Goal: Task Accomplishment & Management: Complete application form

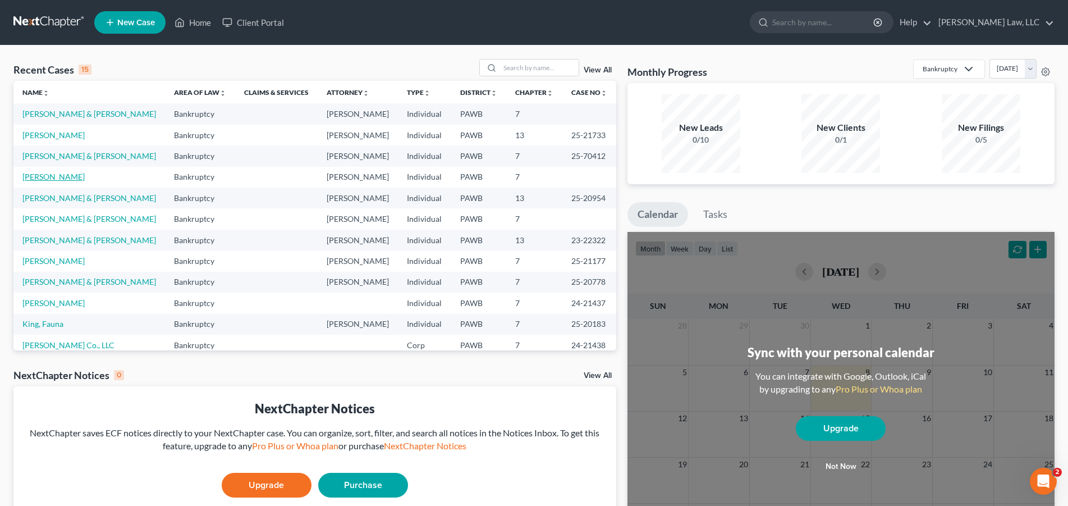
click at [53, 179] on link "[PERSON_NAME]" at bounding box center [53, 177] width 62 height 10
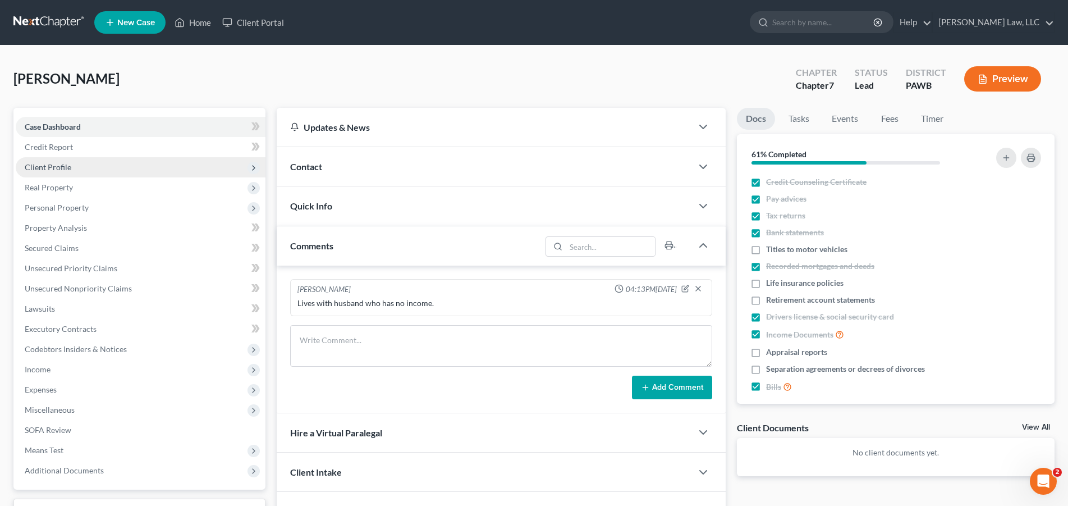
click at [85, 166] on span "Client Profile" at bounding box center [141, 167] width 250 height 20
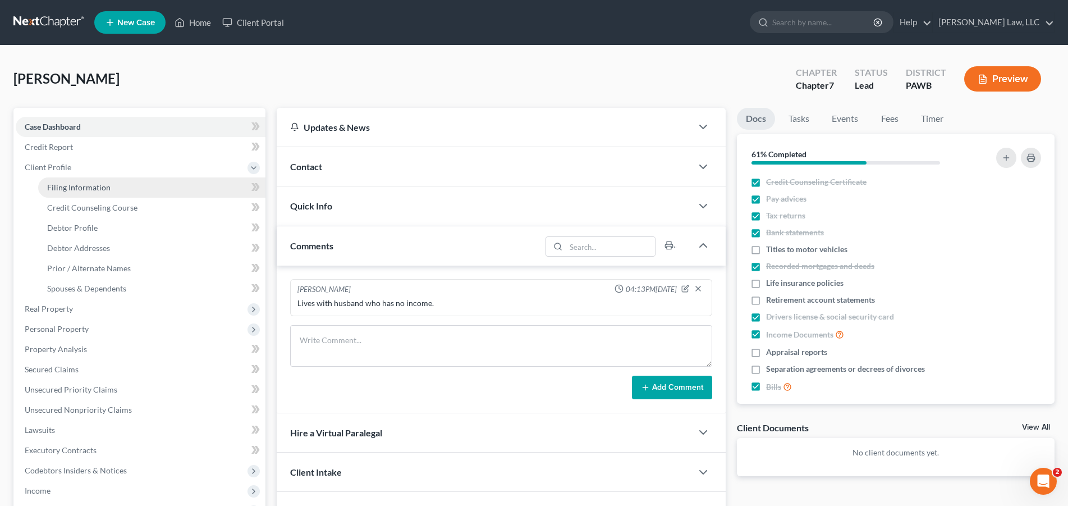
click at [86, 185] on span "Filing Information" at bounding box center [78, 187] width 63 height 10
select select "1"
select select "0"
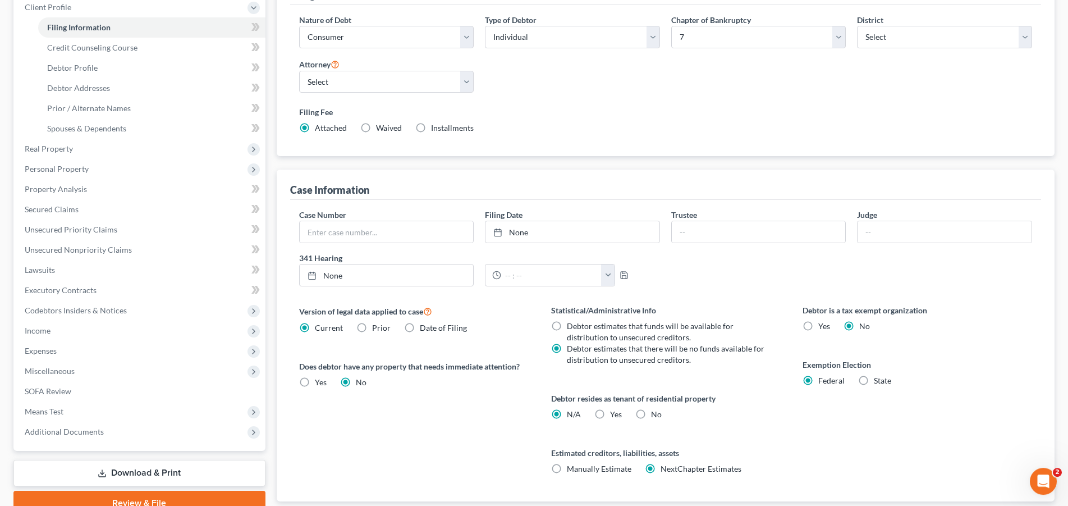
scroll to position [172, 0]
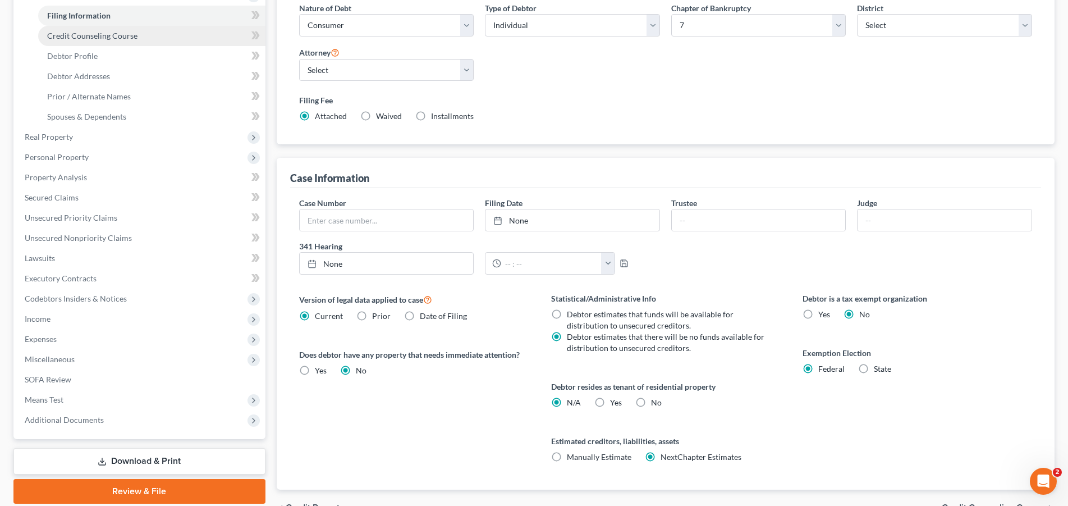
click at [76, 40] on link "Credit Counseling Course" at bounding box center [151, 36] width 227 height 20
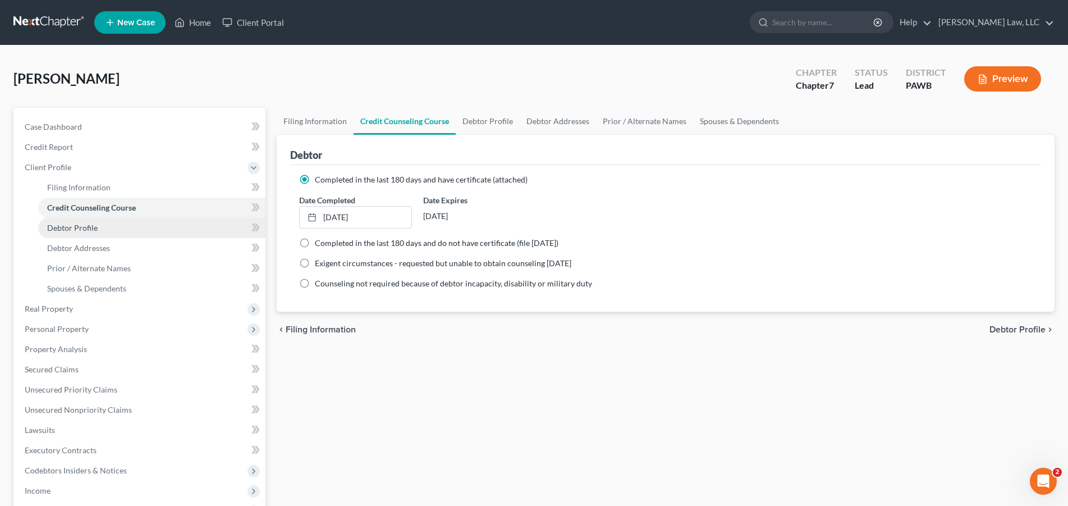
click at [85, 231] on span "Debtor Profile" at bounding box center [72, 228] width 51 height 10
select select "1"
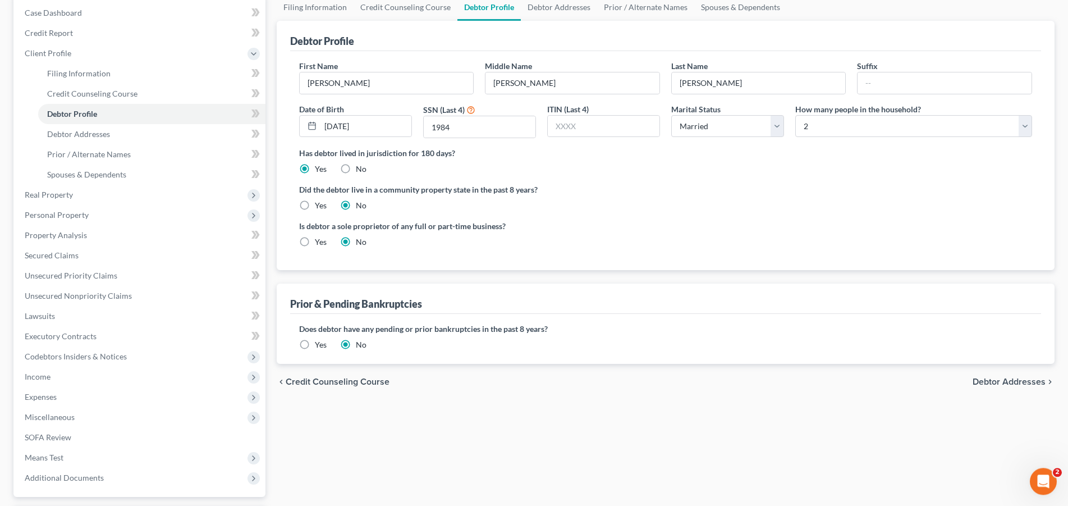
scroll to position [114, 0]
click at [87, 127] on link "Debtor Addresses" at bounding box center [151, 133] width 227 height 20
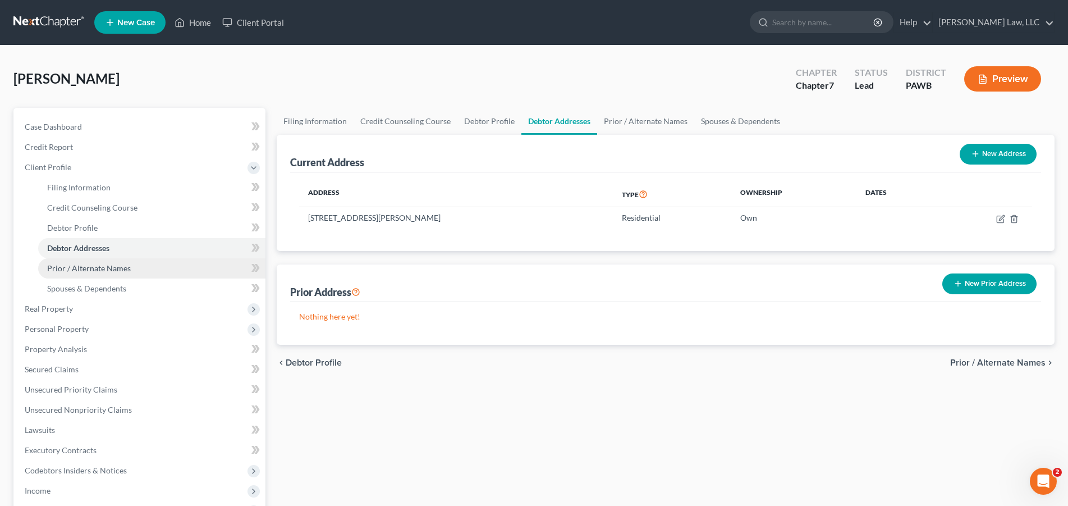
click at [91, 274] on link "Prior / Alternate Names" at bounding box center [151, 268] width 227 height 20
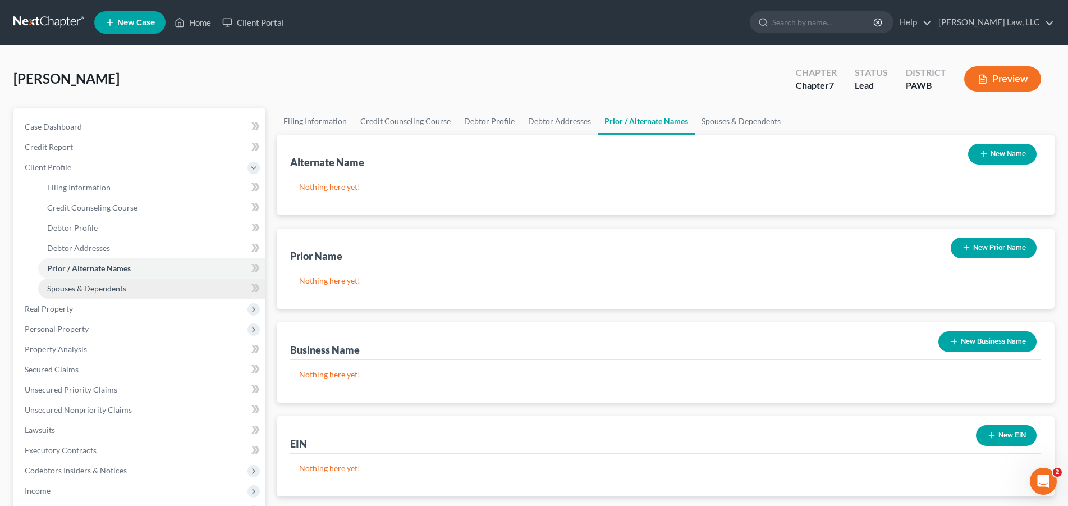
click at [92, 293] on link "Spouses & Dependents" at bounding box center [151, 288] width 227 height 20
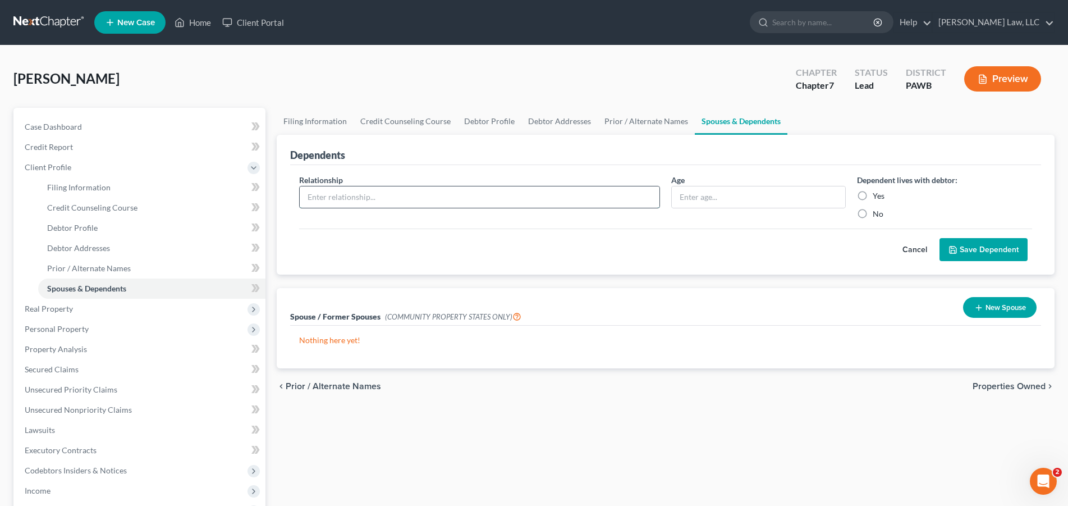
click at [361, 195] on input "text" at bounding box center [480, 196] width 360 height 21
click at [1001, 309] on button "New Spouse" at bounding box center [1000, 307] width 74 height 21
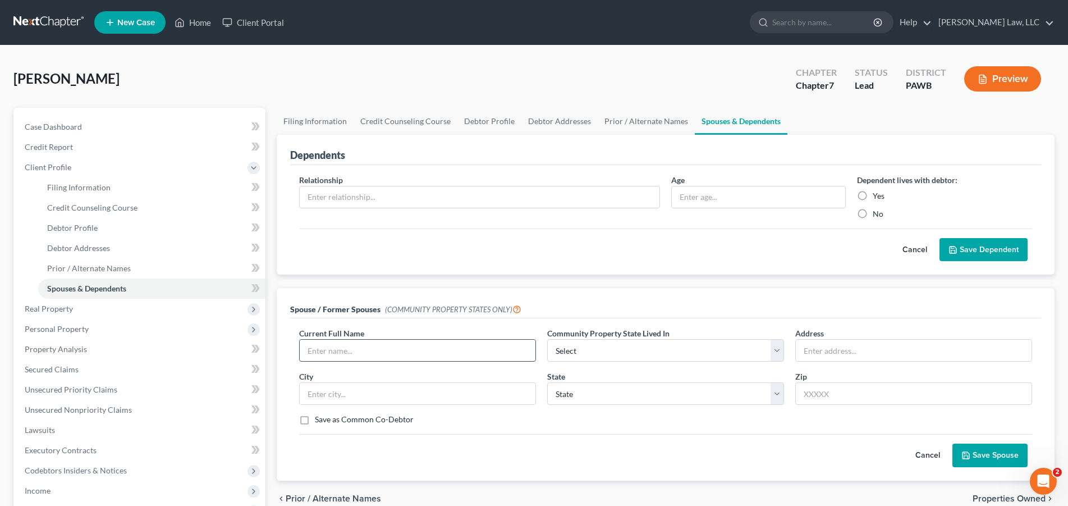
click at [376, 345] on input "text" at bounding box center [418, 349] width 236 height 21
type input "M"
click at [405, 227] on div "Relationship * Age Dependent lives with debtor: Yes No" at bounding box center [665, 201] width 744 height 54
click at [112, 308] on span "Real Property" at bounding box center [141, 309] width 250 height 20
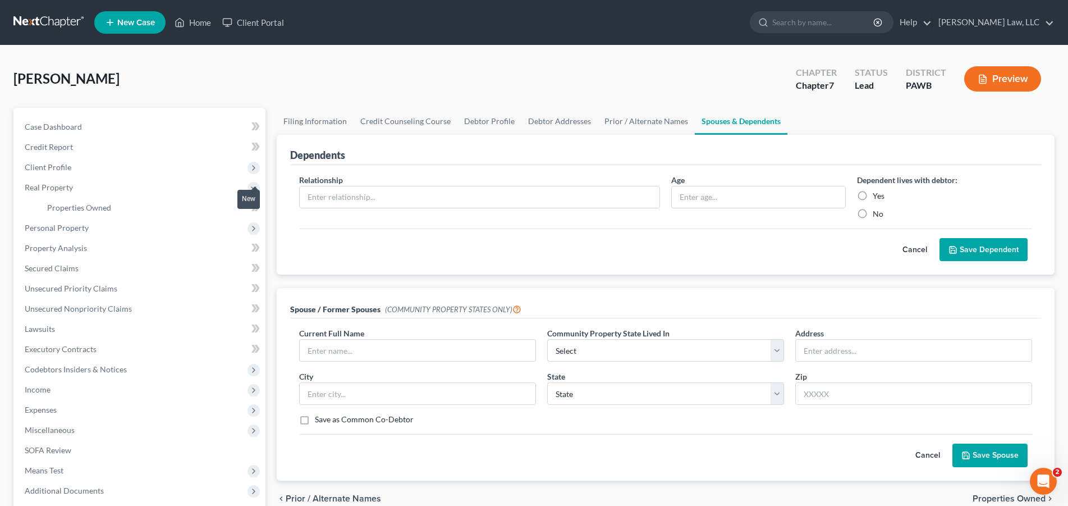
click at [250, 208] on div "New" at bounding box center [248, 199] width 22 height 19
click at [71, 205] on span "Properties Owned" at bounding box center [79, 208] width 64 height 10
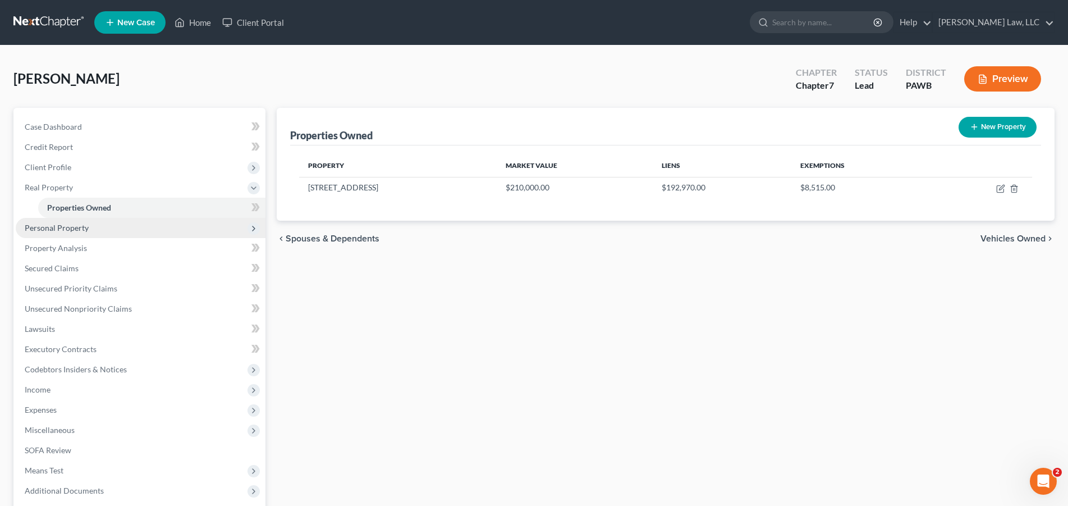
click at [48, 228] on span "Personal Property" at bounding box center [57, 228] width 64 height 10
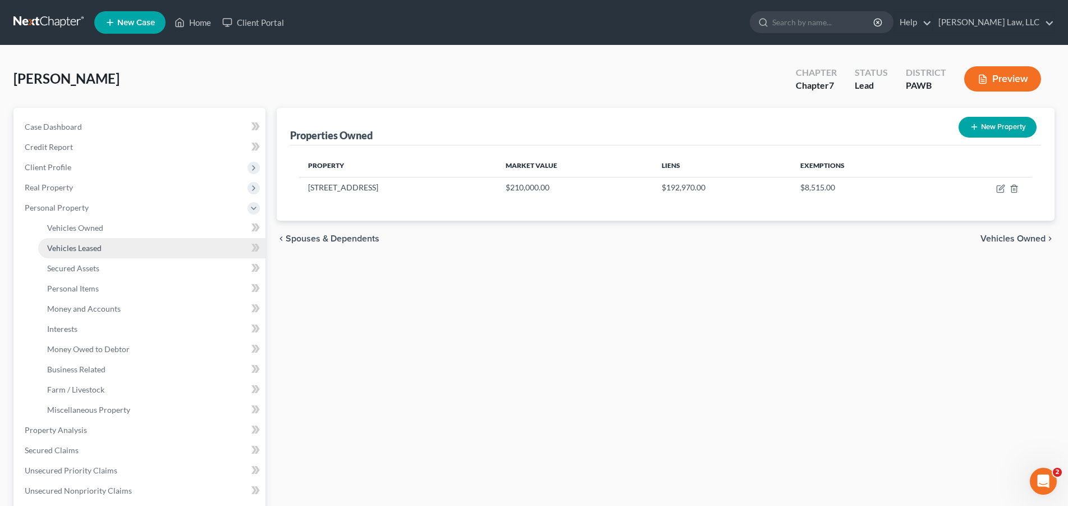
click at [59, 247] on span "Vehicles Leased" at bounding box center [74, 248] width 54 height 10
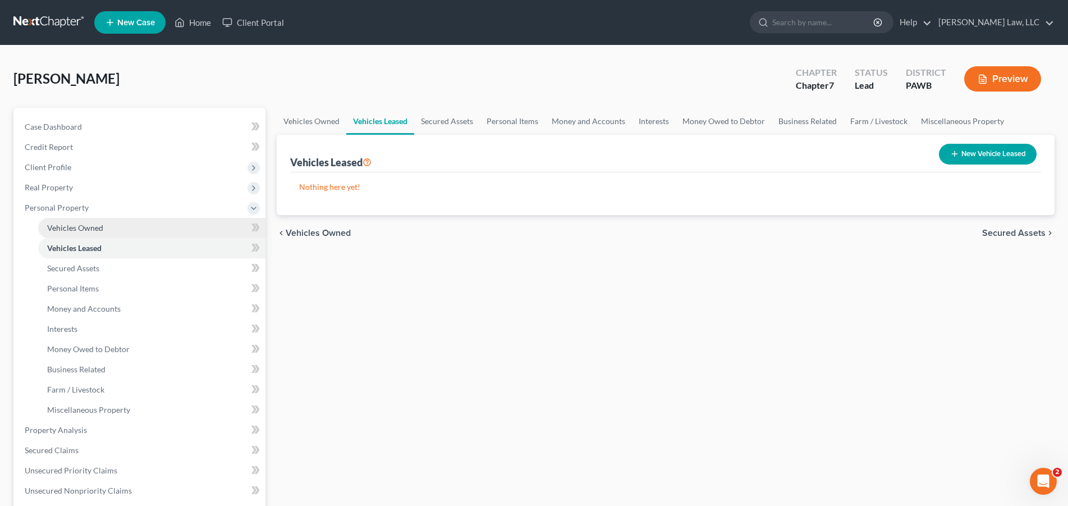
click at [67, 231] on span "Vehicles Owned" at bounding box center [75, 228] width 56 height 10
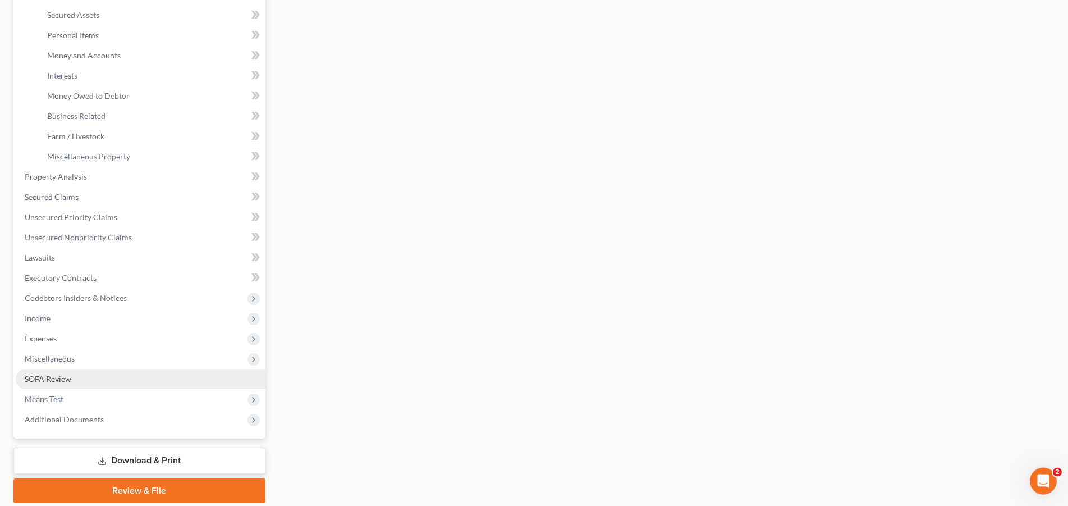
scroll to position [286, 0]
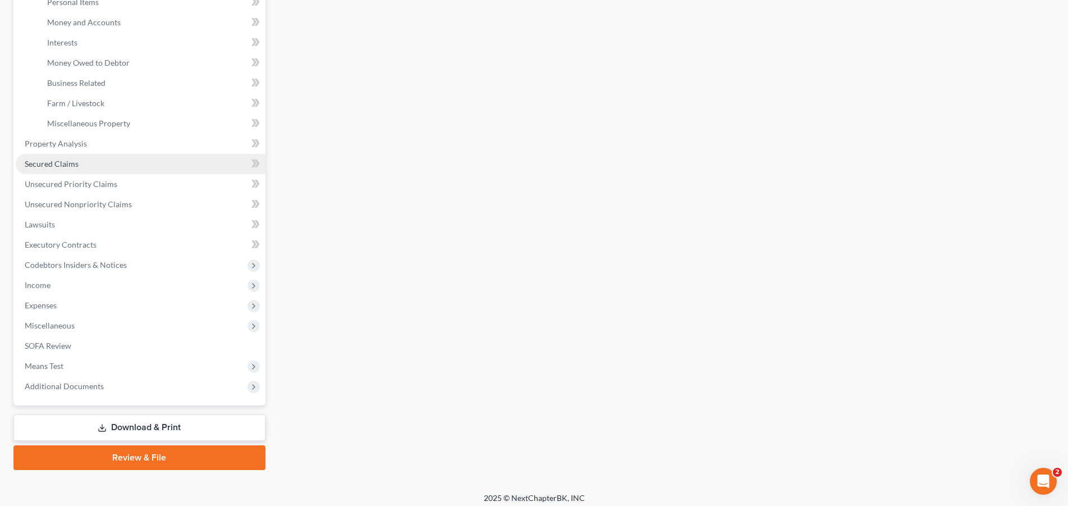
click at [74, 166] on span "Secured Claims" at bounding box center [52, 164] width 54 height 10
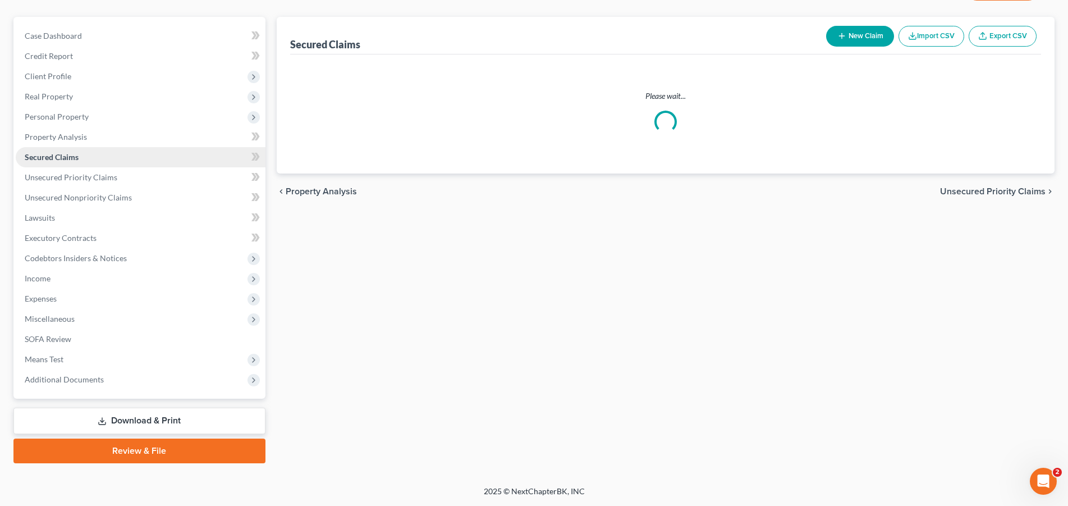
click at [74, 166] on link "Secured Claims" at bounding box center [141, 157] width 250 height 20
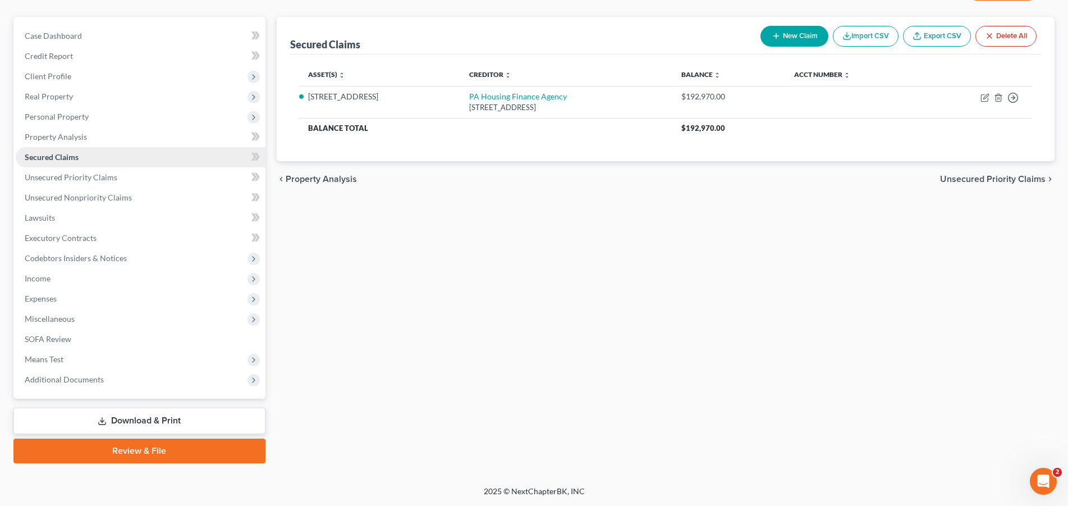
scroll to position [90, 0]
click at [74, 166] on link "Secured Claims" at bounding box center [141, 158] width 250 height 20
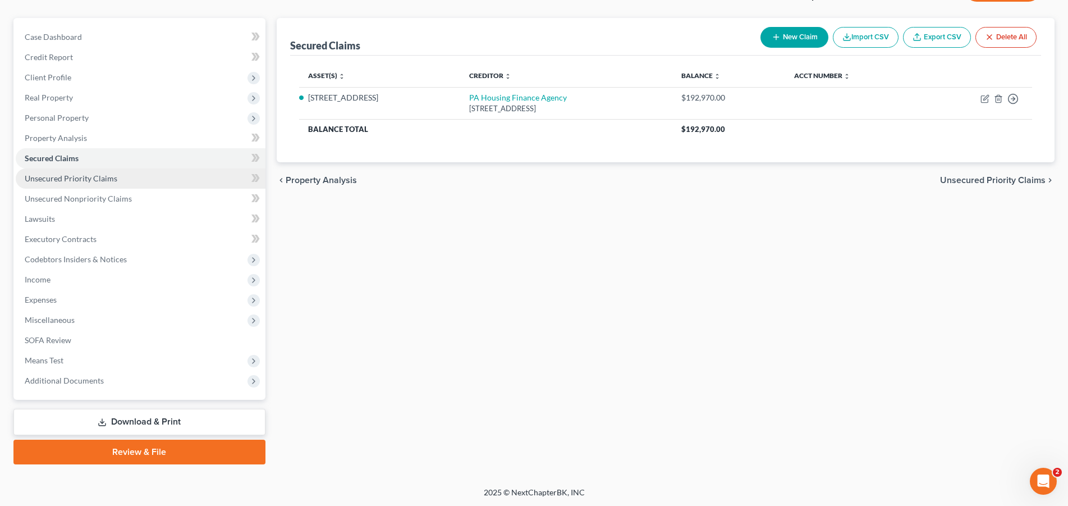
click at [80, 180] on span "Unsecured Priority Claims" at bounding box center [71, 178] width 93 height 10
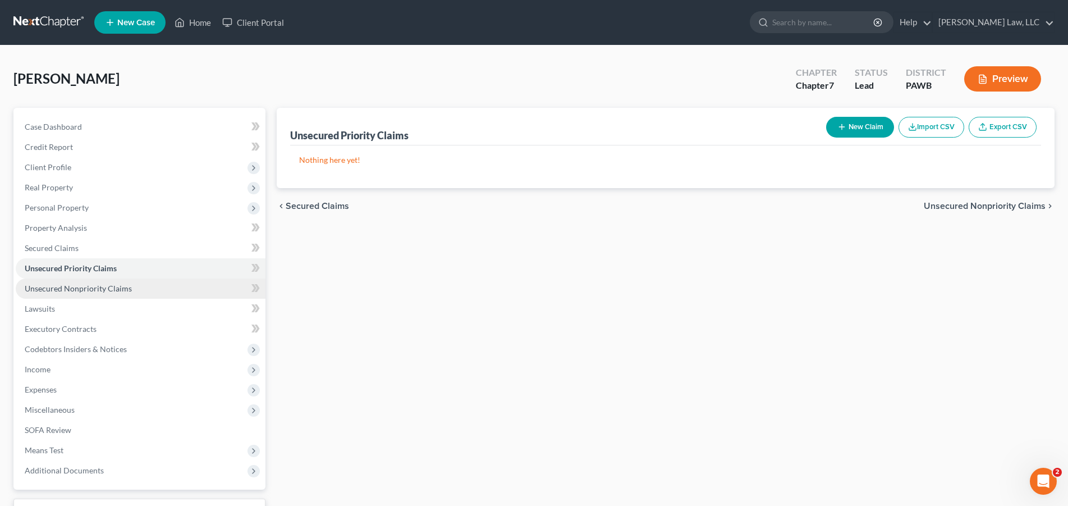
click at [89, 293] on link "Unsecured Nonpriority Claims" at bounding box center [141, 288] width 250 height 20
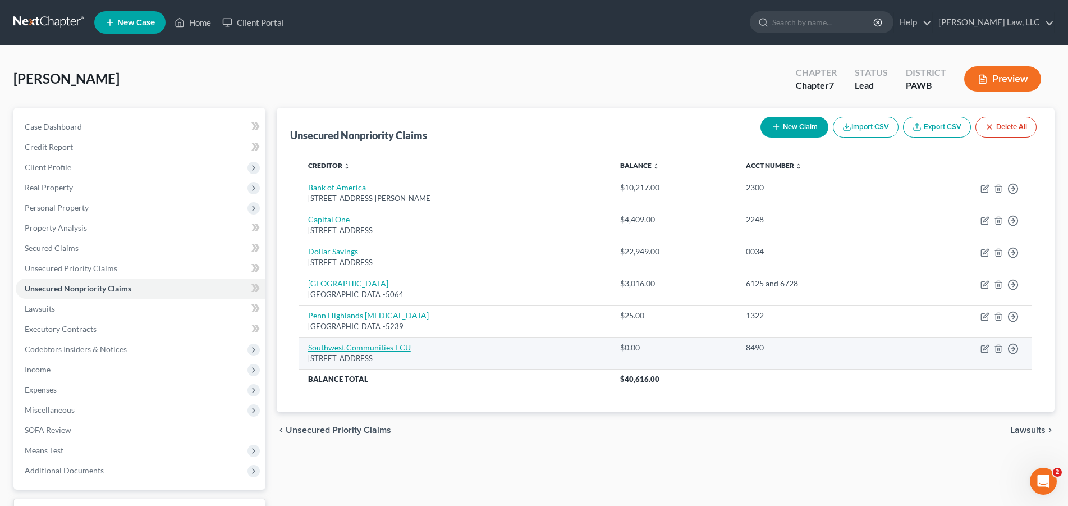
click at [360, 349] on link "Southwest Communities FCU" at bounding box center [359, 347] width 103 height 10
select select "14"
select select "0"
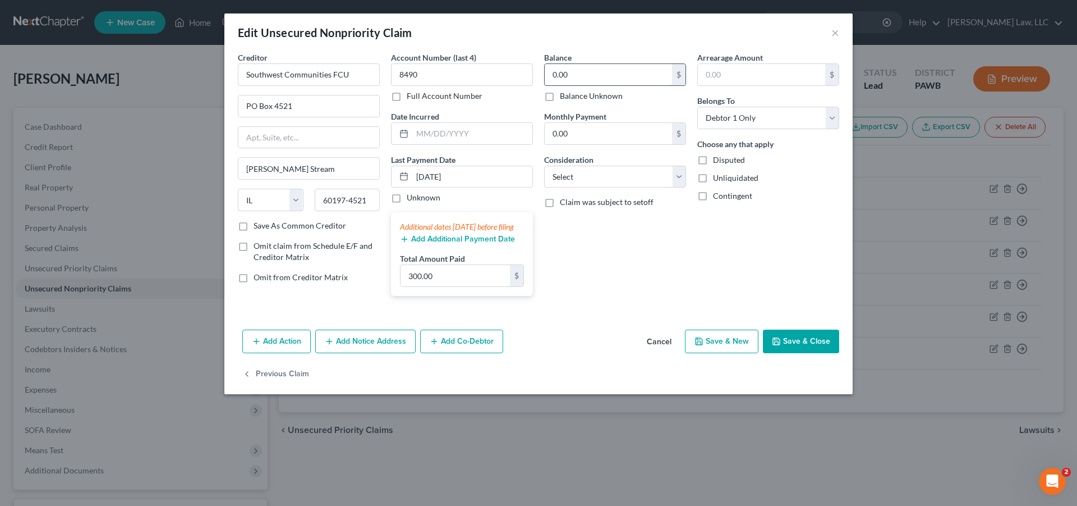
click at [632, 75] on input "0.00" at bounding box center [608, 74] width 127 height 21
type input "9,162.00"
click at [504, 139] on input "text" at bounding box center [472, 133] width 120 height 21
type input "[DATE]"
click at [585, 247] on div "Balance 9,162.00 $ Balance Unknown Balance Undetermined 9,162.00 $ Balance Unkn…" at bounding box center [615, 178] width 153 height 253
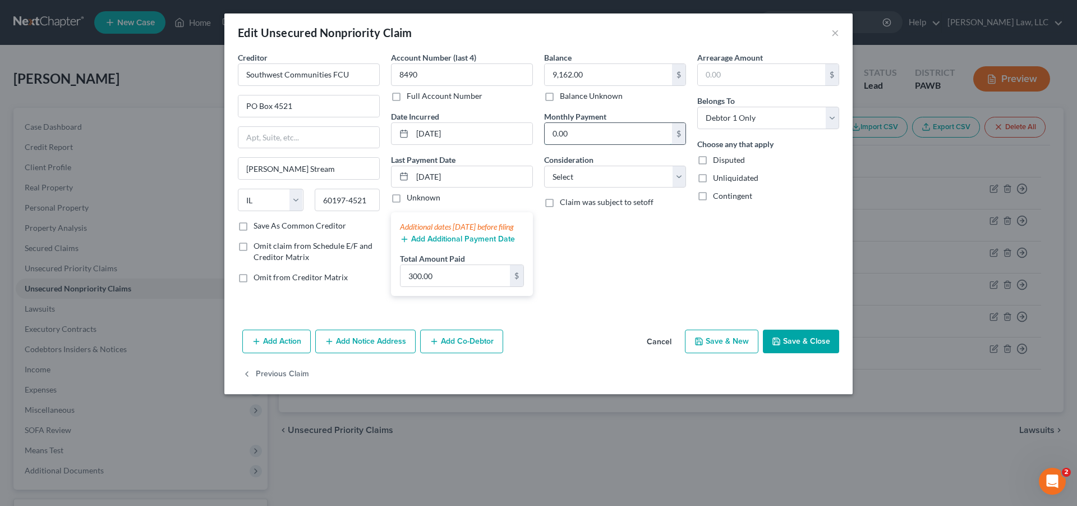
click at [582, 137] on input "0.00" at bounding box center [608, 133] width 127 height 21
type input "27.00"
click at [544, 166] on select "Select Cable / Satellite Services Collection Agency Credit Card Debt Debt Couns…" at bounding box center [615, 177] width 142 height 22
select select "2"
click option "Credit Card Debt" at bounding box center [0, 0] width 0 height 0
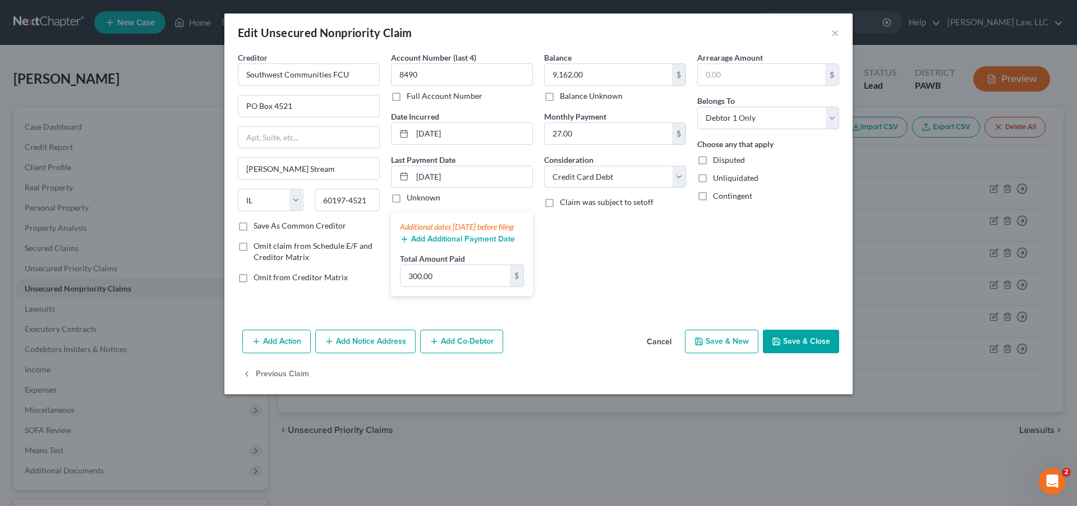
click at [798, 347] on button "Save & Close" at bounding box center [801, 341] width 76 height 24
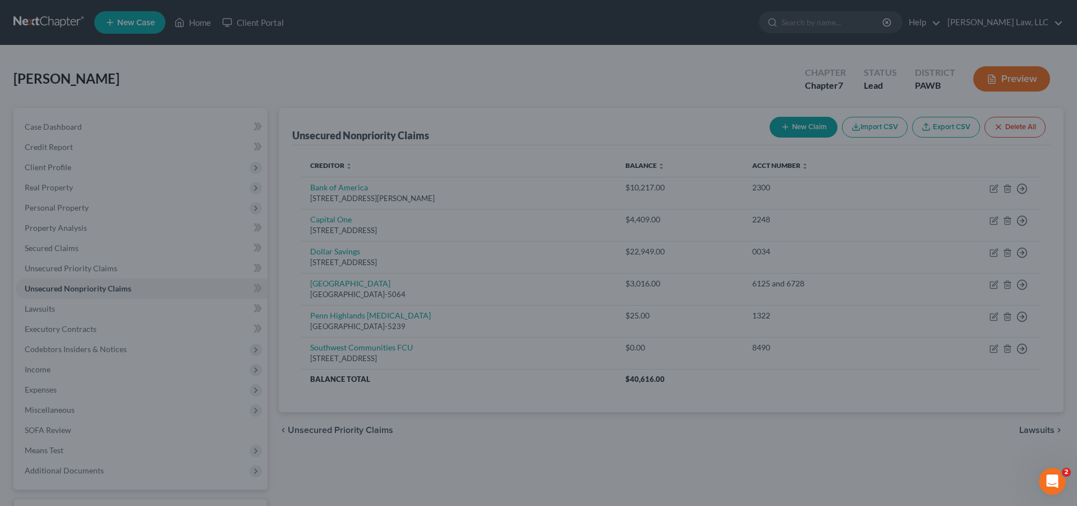
type input "0"
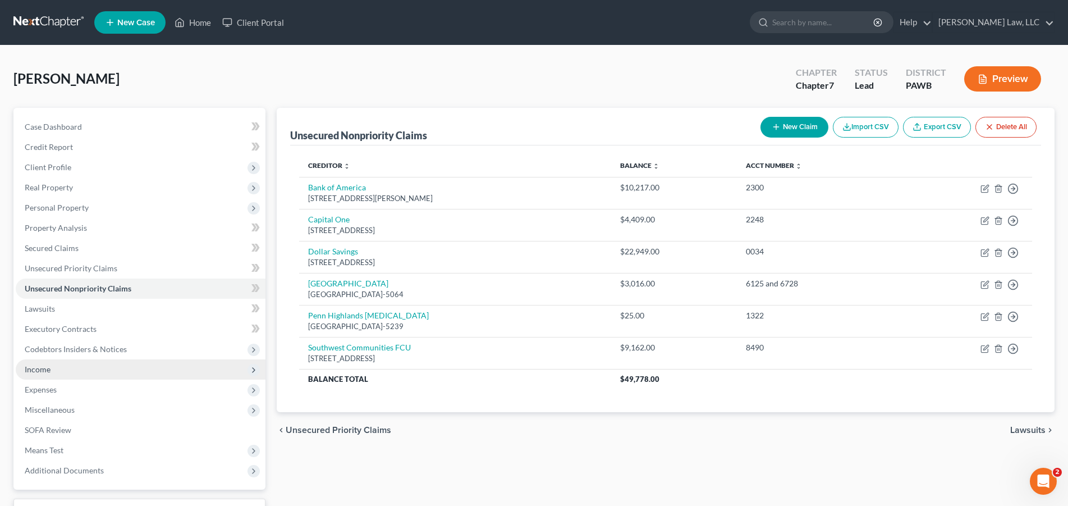
click at [52, 365] on span "Income" at bounding box center [141, 369] width 250 height 20
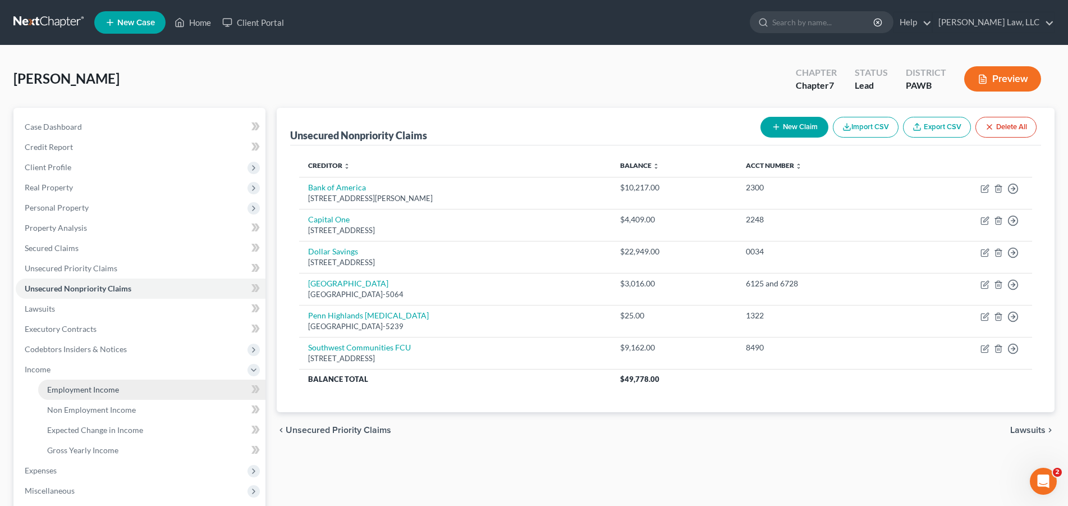
click at [108, 393] on span "Employment Income" at bounding box center [83, 389] width 72 height 10
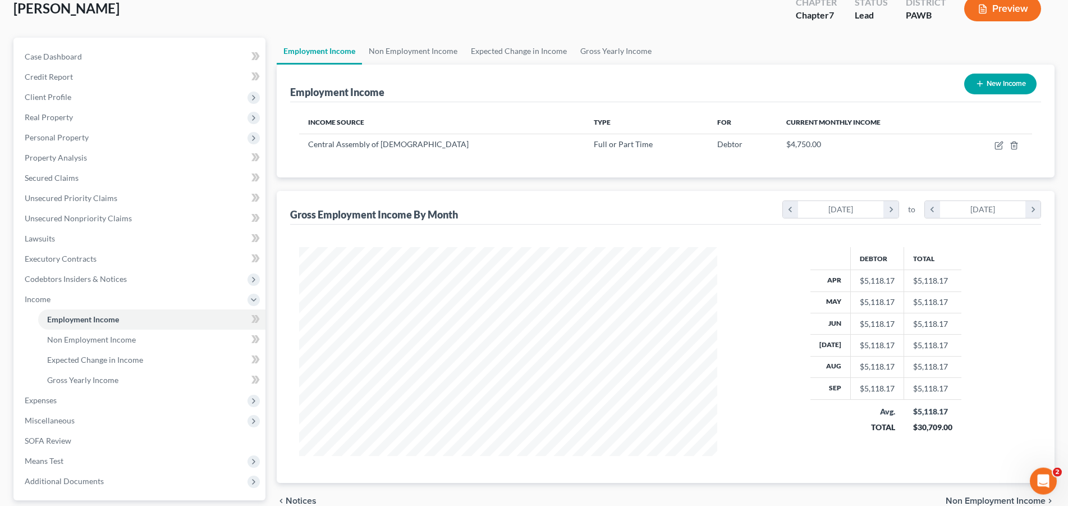
scroll to position [171, 0]
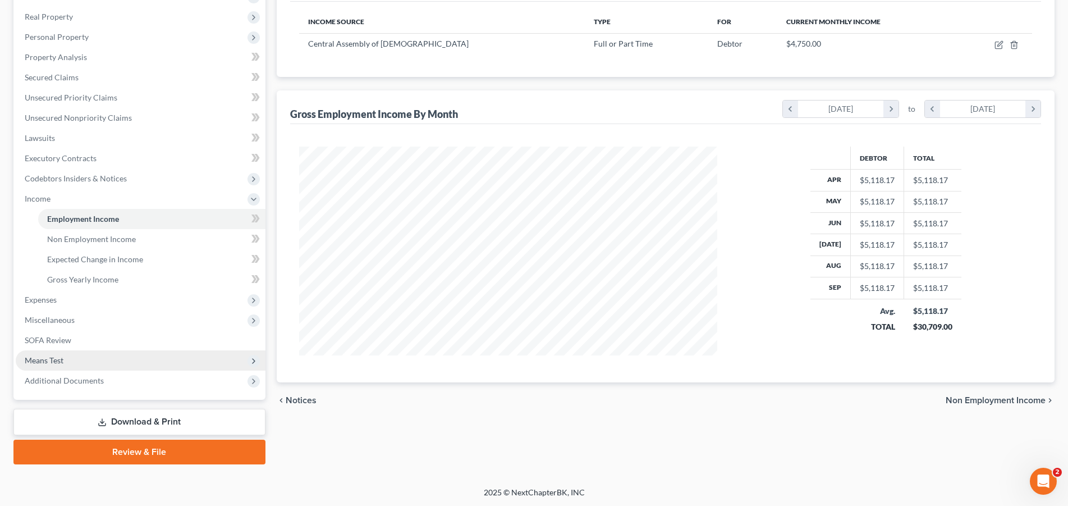
click at [56, 360] on span "Means Test" at bounding box center [44, 360] width 39 height 10
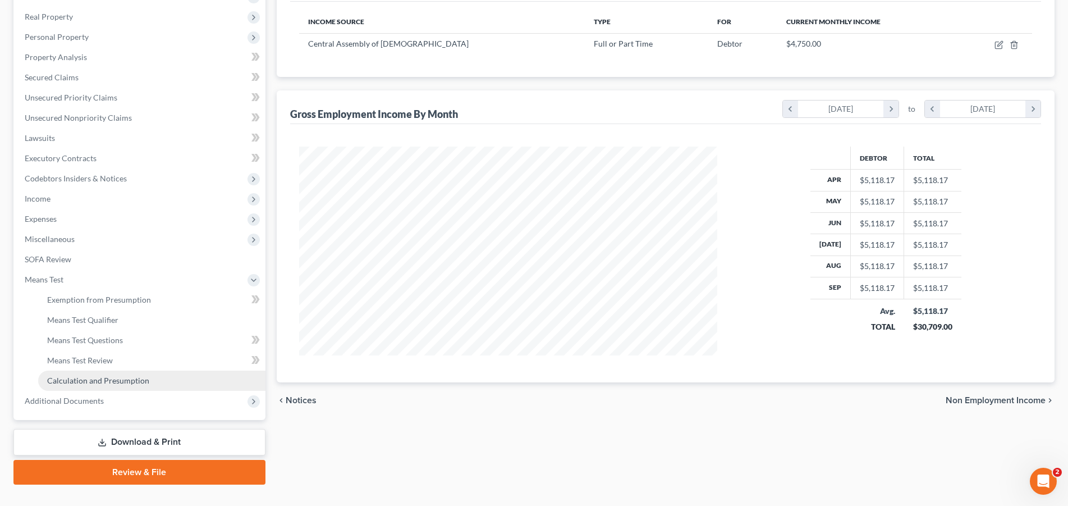
click at [91, 380] on span "Calculation and Presumption" at bounding box center [98, 380] width 102 height 10
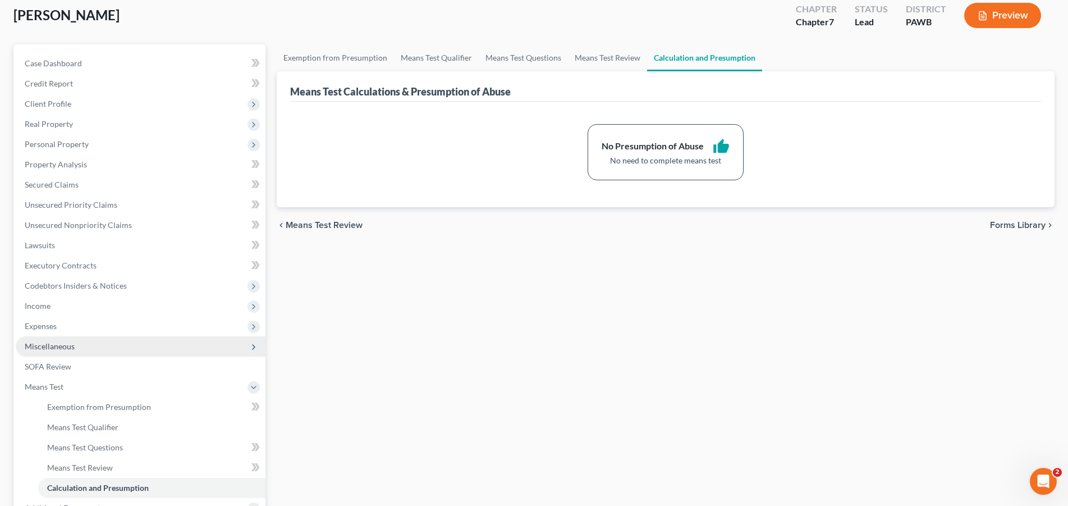
scroll to position [191, 0]
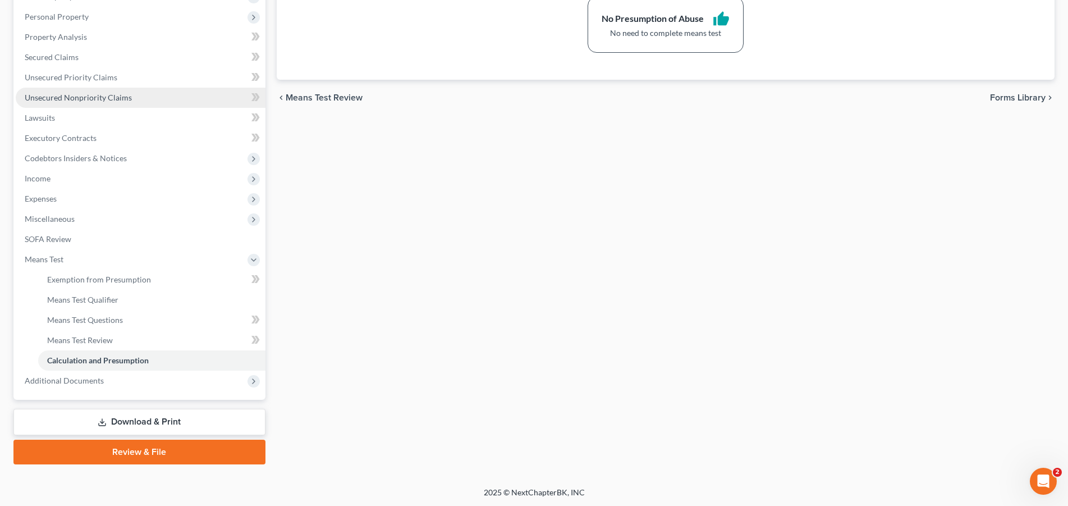
click at [63, 94] on span "Unsecured Nonpriority Claims" at bounding box center [78, 98] width 107 height 10
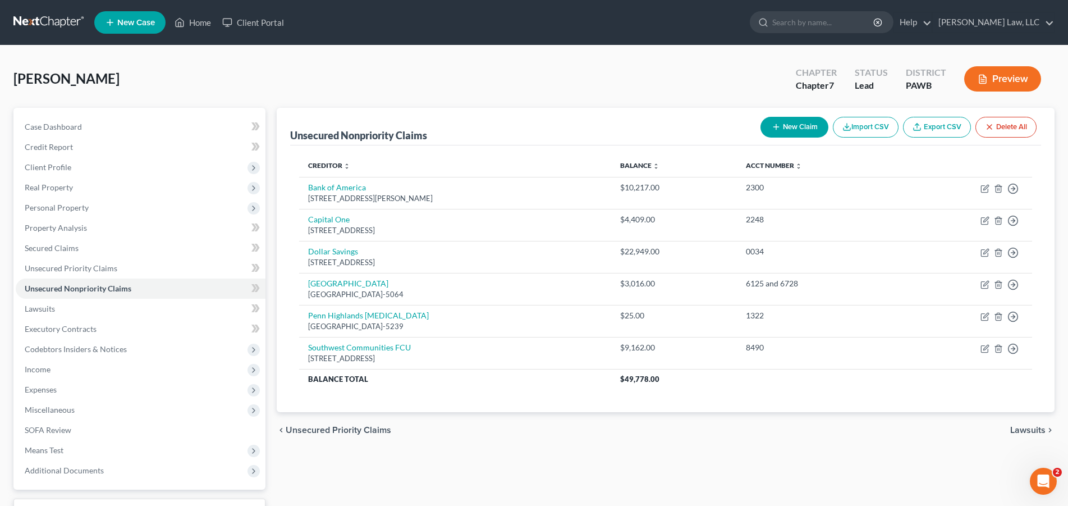
click at [812, 127] on button "New Claim" at bounding box center [794, 127] width 68 height 21
select select "0"
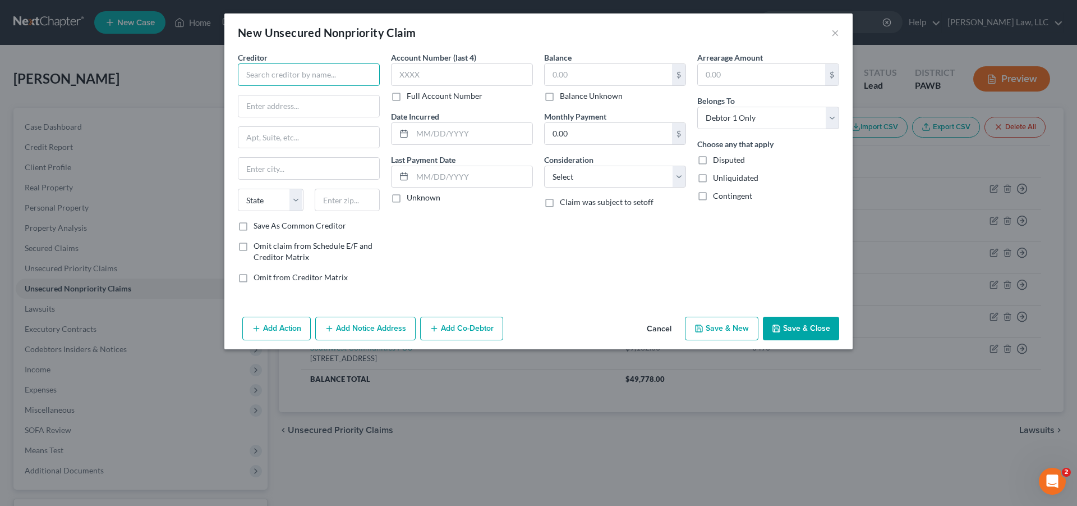
click at [283, 71] on input "text" at bounding box center [309, 74] width 142 height 22
type input "MVH"
click at [269, 103] on input "text" at bounding box center [308, 105] width 141 height 21
type input "[STREET_ADDRESS]"
click at [283, 173] on input "text" at bounding box center [308, 168] width 141 height 21
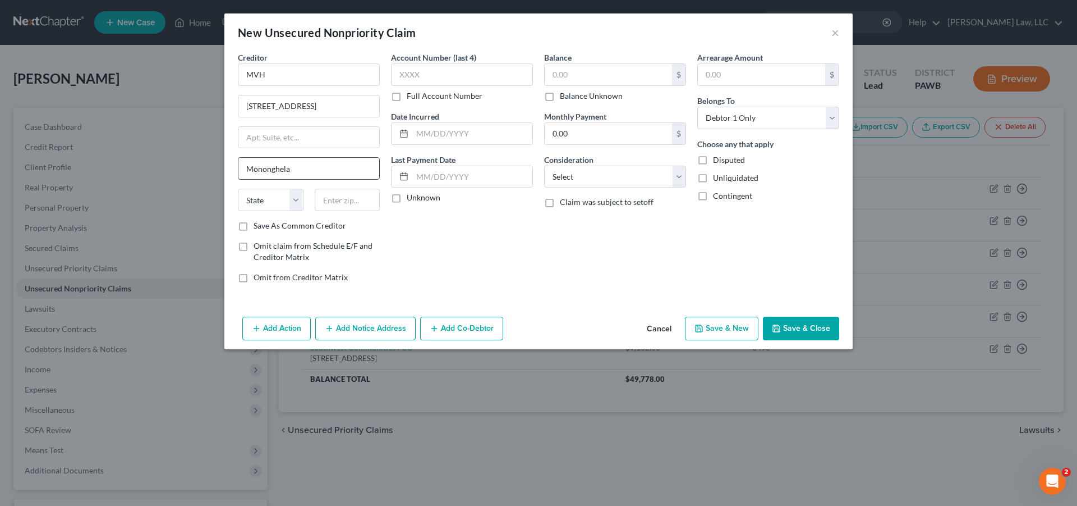
click at [283, 170] on input "Mononghela" at bounding box center [308, 168] width 141 height 21
click at [291, 171] on input "Monongahla" at bounding box center [308, 168] width 141 height 21
type input "Monongahela"
click at [238, 189] on select "State [US_STATE] AK AR AZ CA CO CT DE DC [GEOGRAPHIC_DATA] [GEOGRAPHIC_DATA] GU…" at bounding box center [271, 200] width 66 height 22
select select "39"
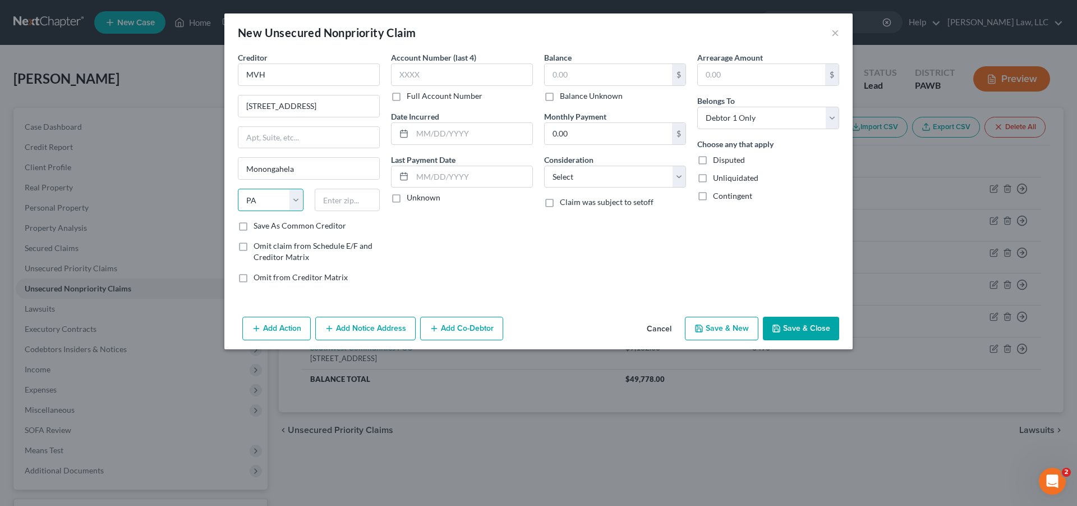
click option "PA" at bounding box center [0, 0] width 0 height 0
click at [350, 202] on input "text" at bounding box center [348, 200] width 66 height 22
type input "15063"
click at [677, 77] on div "$" at bounding box center [678, 74] width 13 height 21
click at [583, 76] on input "text" at bounding box center [608, 74] width 127 height 21
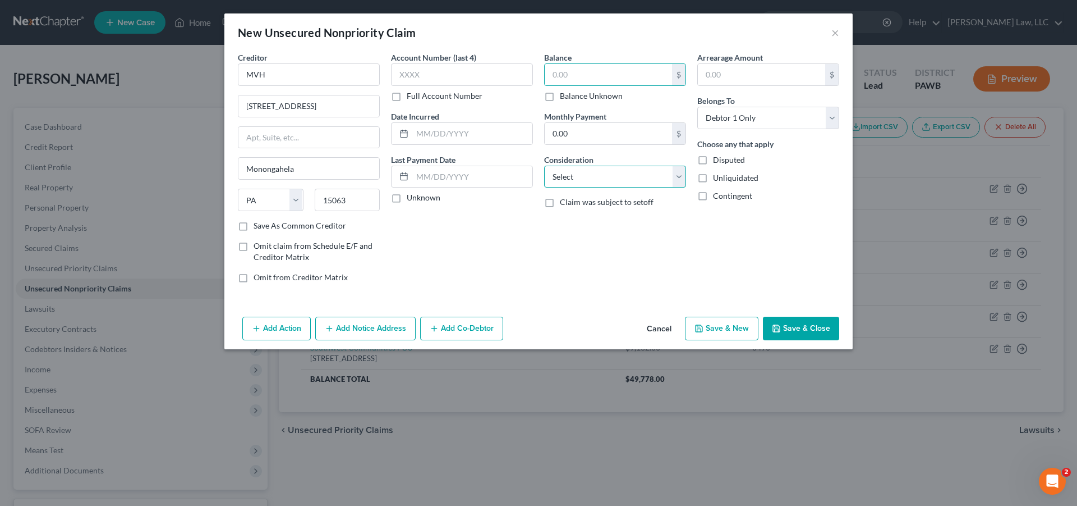
click at [544, 166] on select "Select Cable / Satellite Services Collection Agency Credit Card Debt Debt Couns…" at bounding box center [615, 177] width 142 height 22
select select "9"
click option "Medical Services" at bounding box center [0, 0] width 0 height 0
click at [636, 84] on input "text" at bounding box center [608, 74] width 127 height 21
type input "1.00"
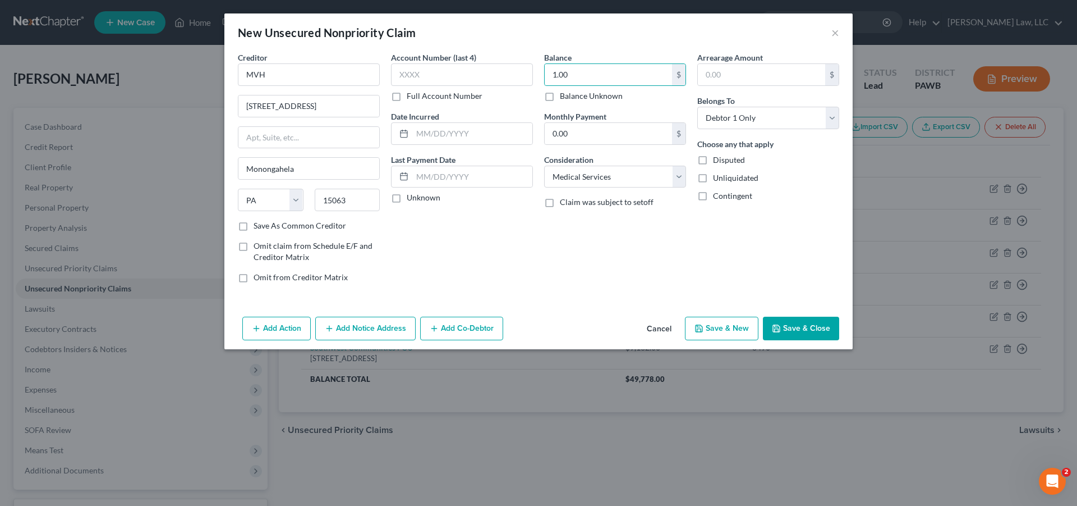
click at [797, 329] on button "Save & Close" at bounding box center [801, 328] width 76 height 24
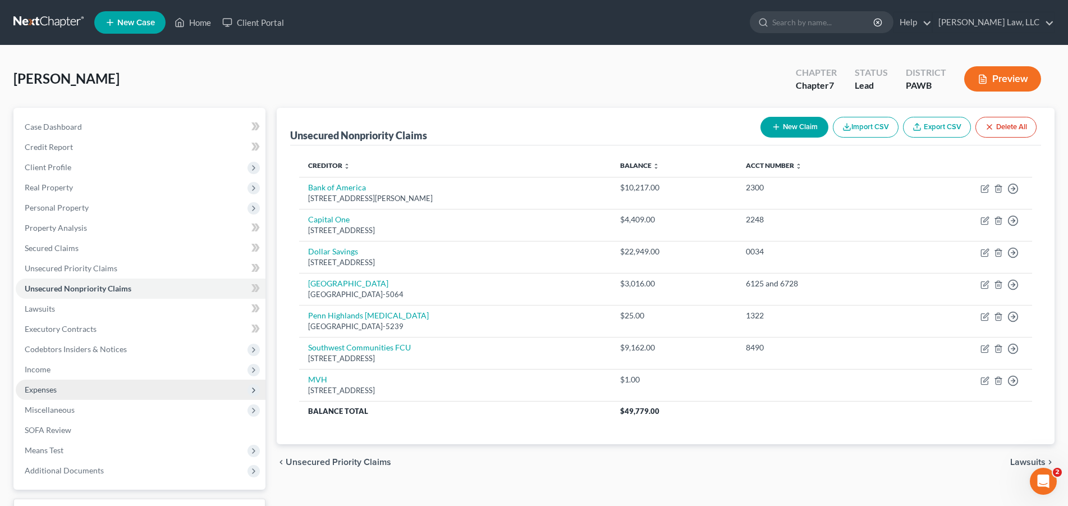
click at [63, 387] on span "Expenses" at bounding box center [141, 389] width 250 height 20
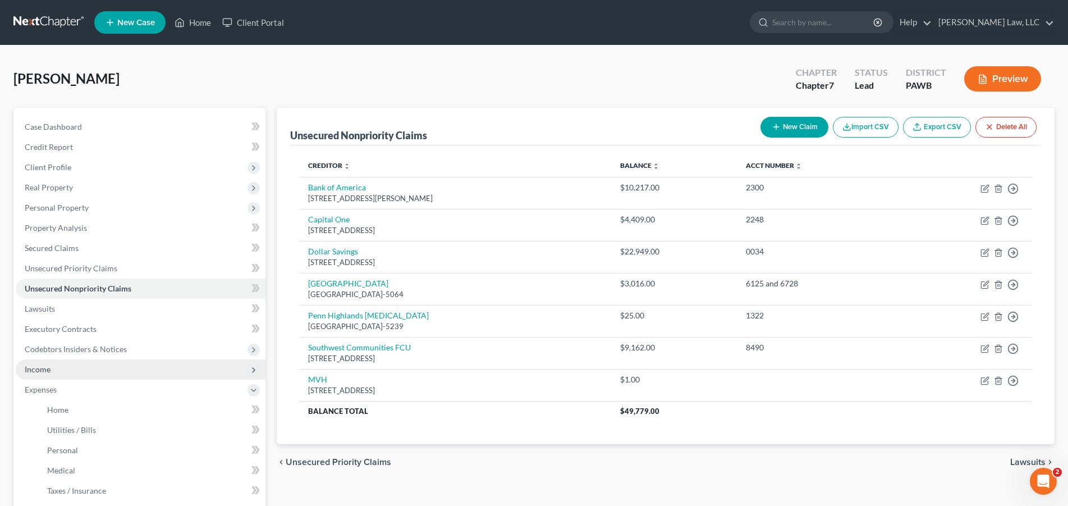
click at [53, 375] on span "Income" at bounding box center [141, 369] width 250 height 20
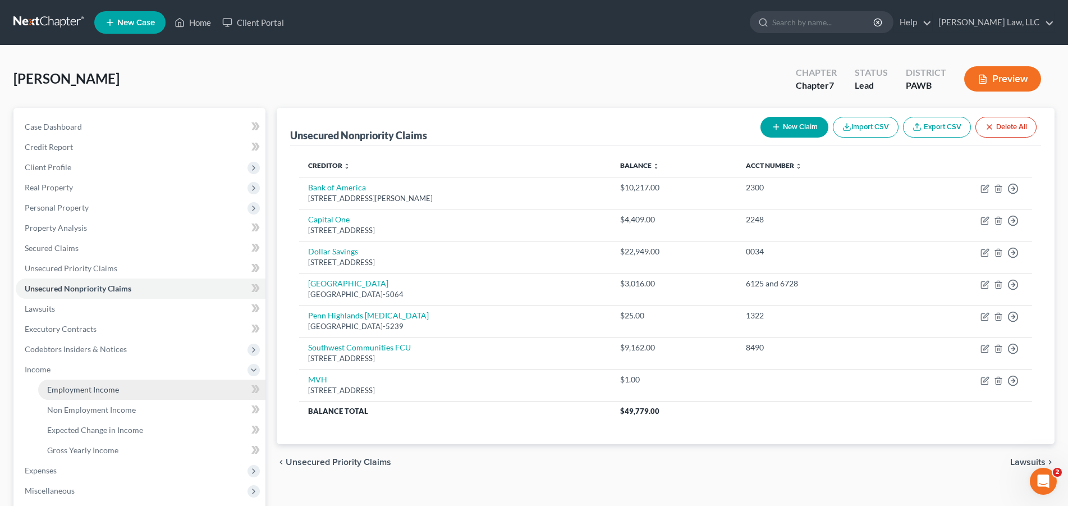
click at [62, 388] on span "Employment Income" at bounding box center [83, 389] width 72 height 10
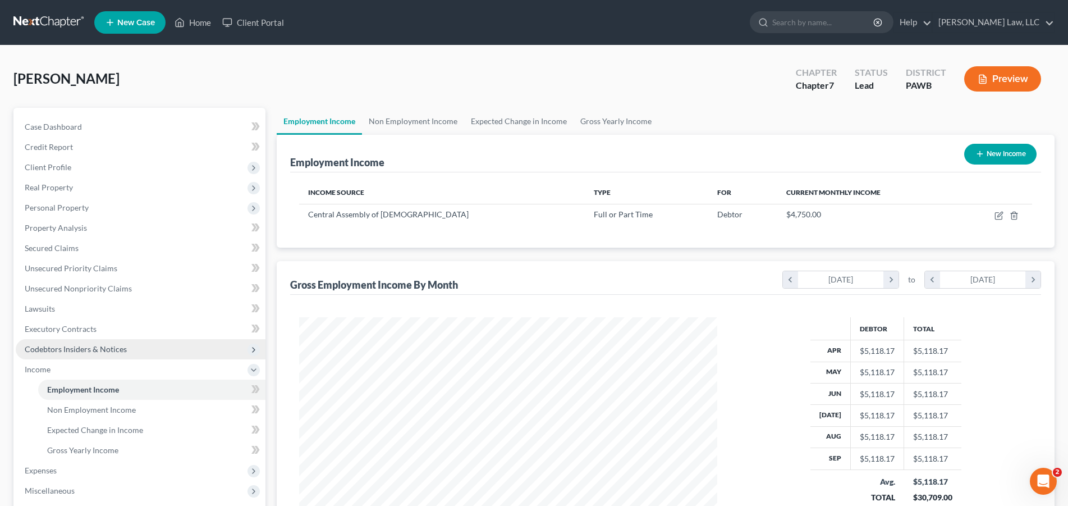
scroll to position [209, 440]
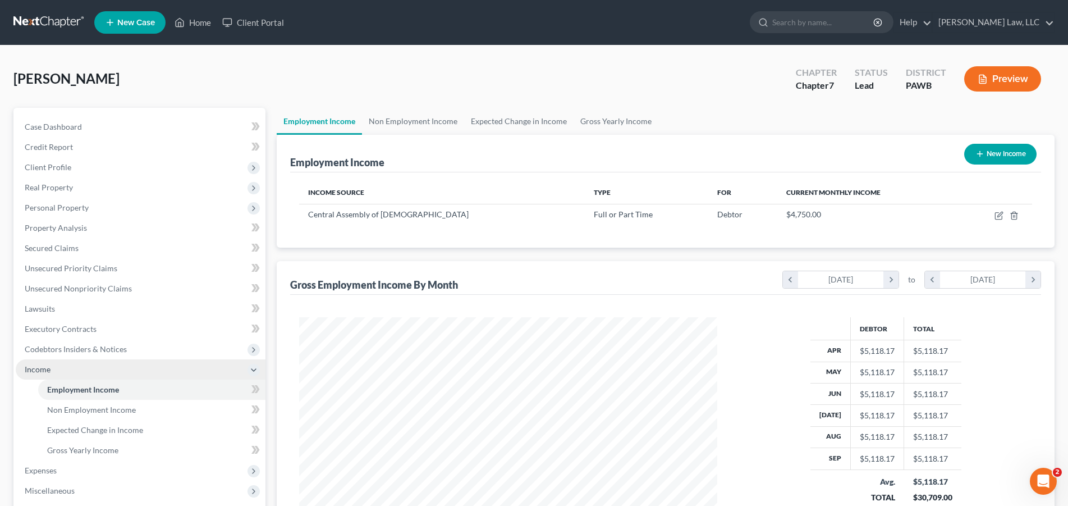
click at [45, 366] on span "Income" at bounding box center [38, 369] width 26 height 10
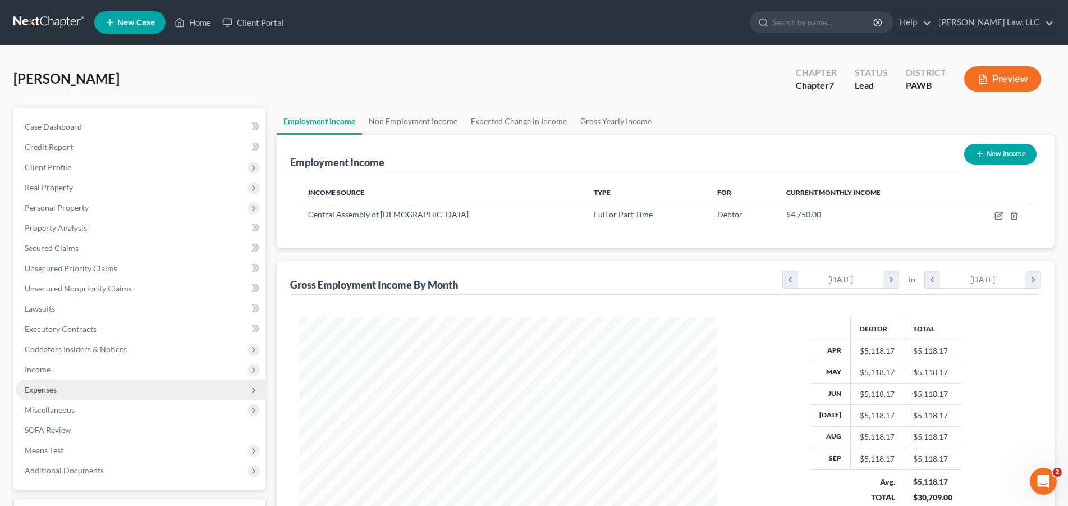
click at [45, 387] on span "Expenses" at bounding box center [41, 389] width 32 height 10
click at [59, 411] on span "Home" at bounding box center [57, 410] width 21 height 10
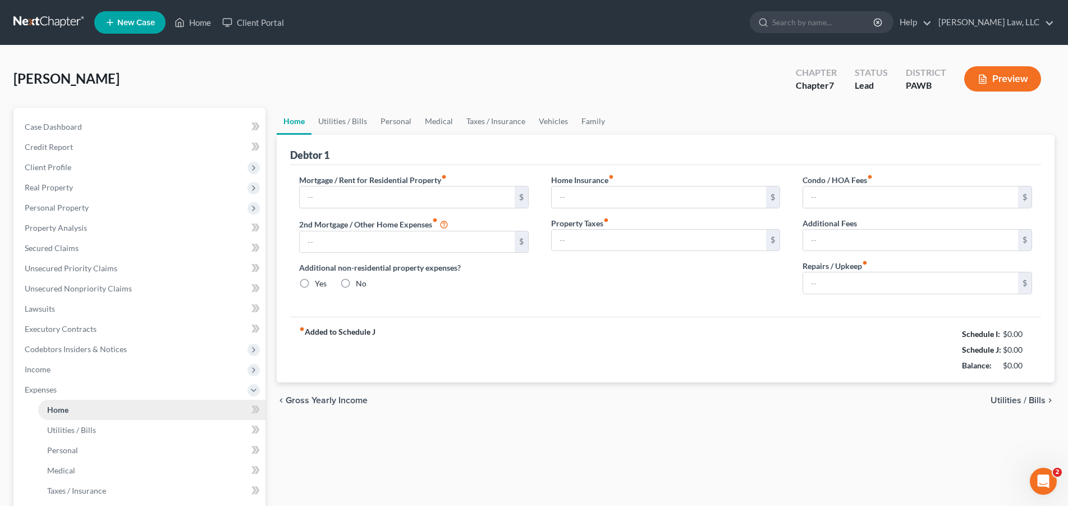
type input "0.00"
radio input "true"
type input "0.00"
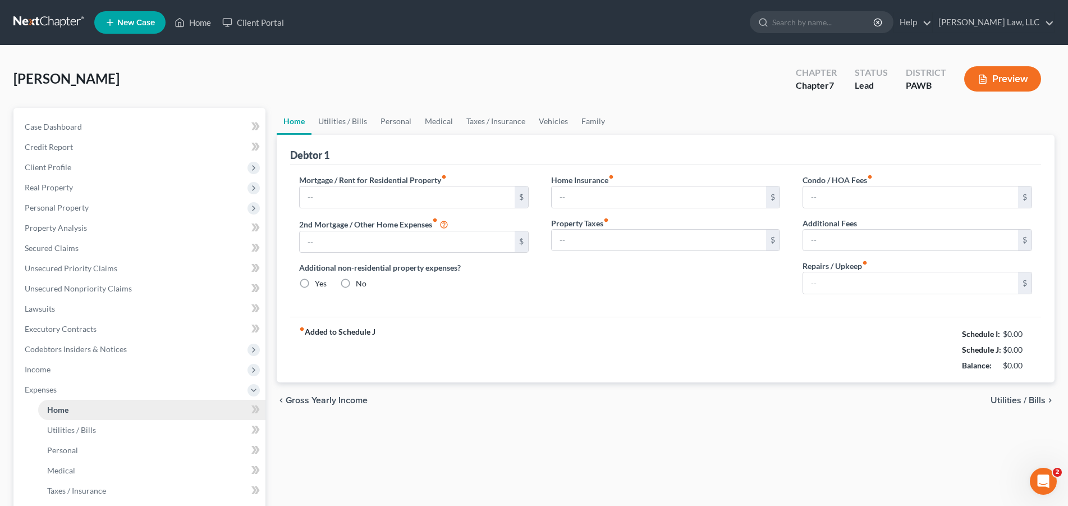
type input "0.00"
click at [394, 199] on input "text" at bounding box center [407, 196] width 215 height 21
type input "1,785.00"
click at [328, 122] on link "Utilities / Bills" at bounding box center [342, 121] width 62 height 27
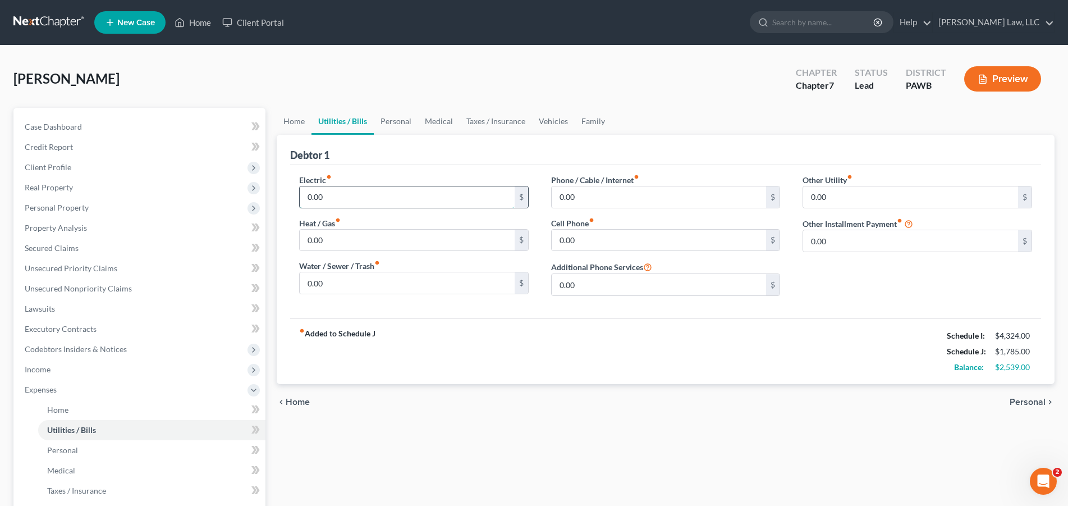
click at [362, 199] on input "0.00" at bounding box center [407, 196] width 215 height 21
click at [363, 198] on input "0.00" at bounding box center [407, 196] width 215 height 21
click at [364, 196] on input "0.00" at bounding box center [407, 196] width 215 height 21
click at [364, 195] on input "0.00" at bounding box center [407, 196] width 215 height 21
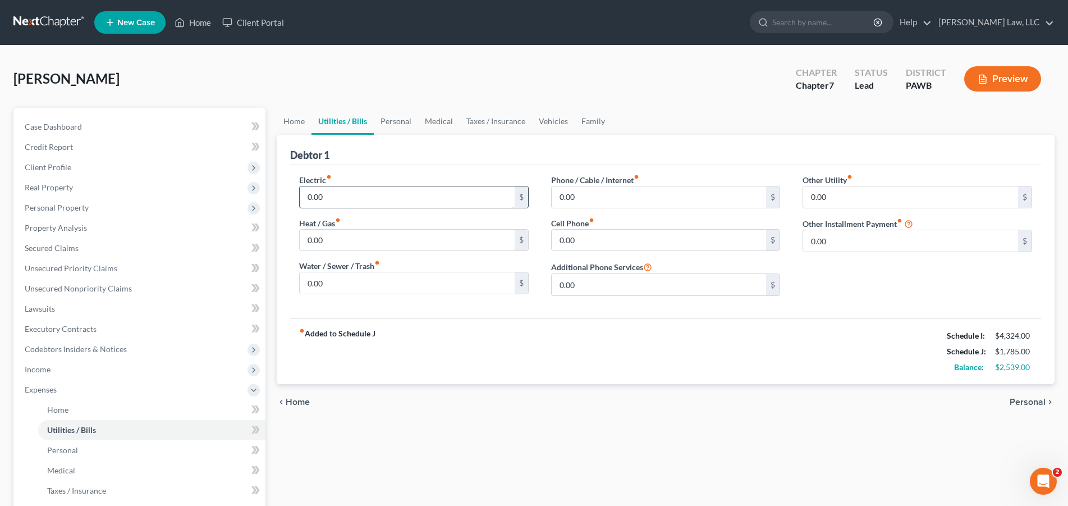
click at [364, 194] on input "0.00" at bounding box center [407, 196] width 215 height 21
type input "203.00"
click at [373, 246] on input "0.00" at bounding box center [407, 239] width 215 height 21
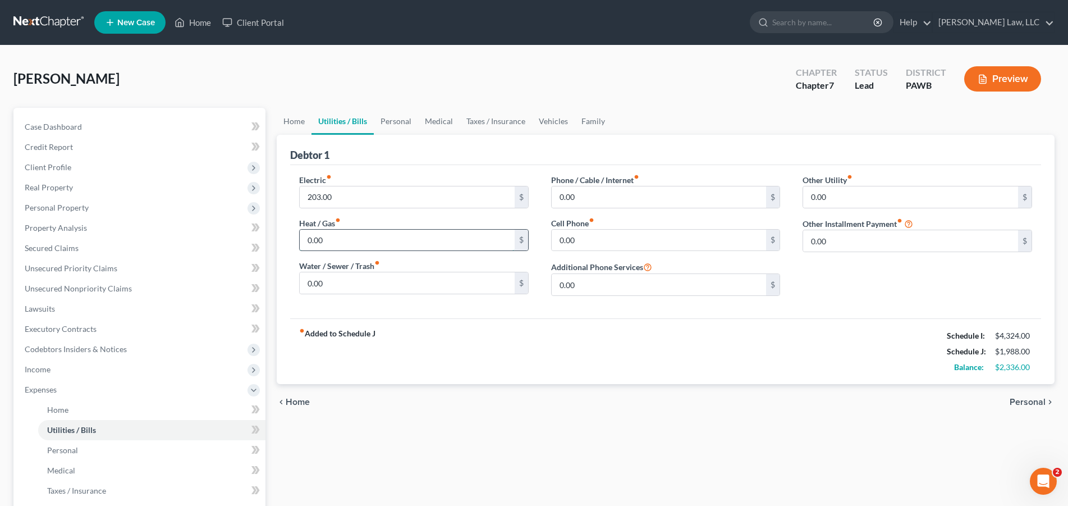
click at [372, 246] on input "0.00" at bounding box center [407, 239] width 215 height 21
click at [372, 245] on input "0.00" at bounding box center [407, 239] width 215 height 21
type input "60.00"
click at [343, 295] on div "Electric fiber_manual_record 203.00 $ Heat / Gas fiber_manual_record 60.00 $ Wa…" at bounding box center [414, 239] width 252 height 131
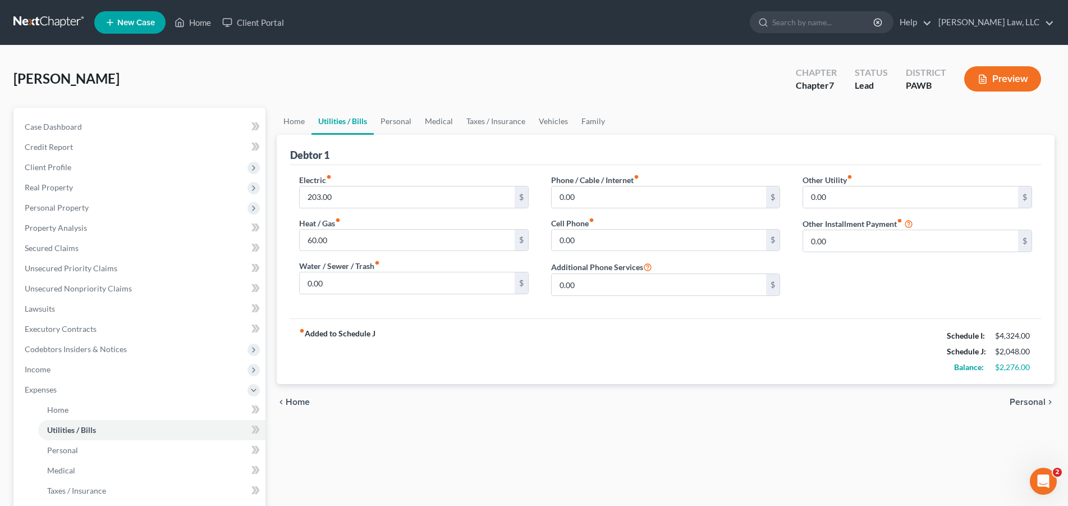
click at [343, 295] on div "Electric fiber_manual_record 203.00 $ Heat / Gas fiber_manual_record 60.00 $ Wa…" at bounding box center [414, 239] width 252 height 131
click at [345, 289] on input "0.00" at bounding box center [407, 282] width 215 height 21
type input "130.00"
click at [427, 314] on div "Electric fiber_manual_record 203.00 $ Heat / Gas fiber_manual_record 60.00 $ Wa…" at bounding box center [665, 241] width 751 height 153
click at [550, 124] on link "Vehicles" at bounding box center [553, 121] width 43 height 27
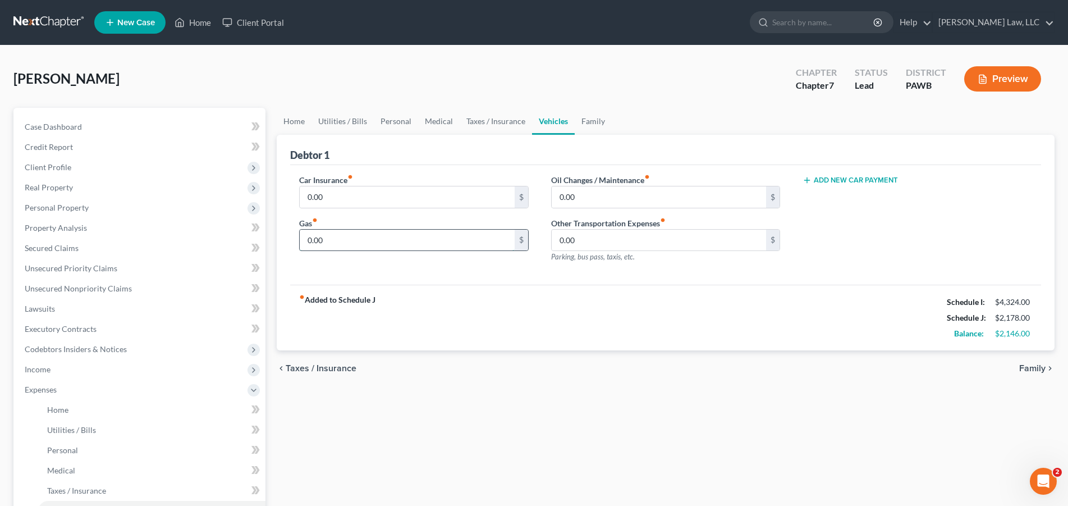
click at [374, 244] on input "0.00" at bounding box center [407, 239] width 215 height 21
type input "169.00"
click at [594, 195] on input "0.00" at bounding box center [659, 196] width 215 height 21
type input "75.00"
click at [394, 119] on link "Personal" at bounding box center [396, 121] width 44 height 27
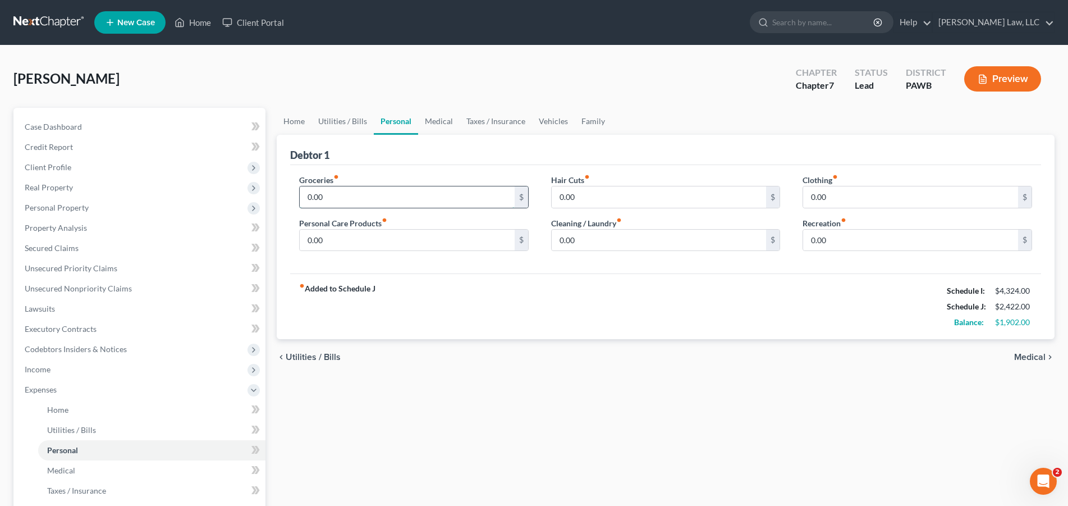
click at [322, 201] on input "0.00" at bounding box center [407, 196] width 215 height 21
type input "871.00"
click at [857, 236] on input "0.00" at bounding box center [910, 239] width 215 height 21
drag, startPoint x: 849, startPoint y: 239, endPoint x: 784, endPoint y: 238, distance: 65.1
click at [803, 238] on input "282.00" at bounding box center [910, 239] width 215 height 21
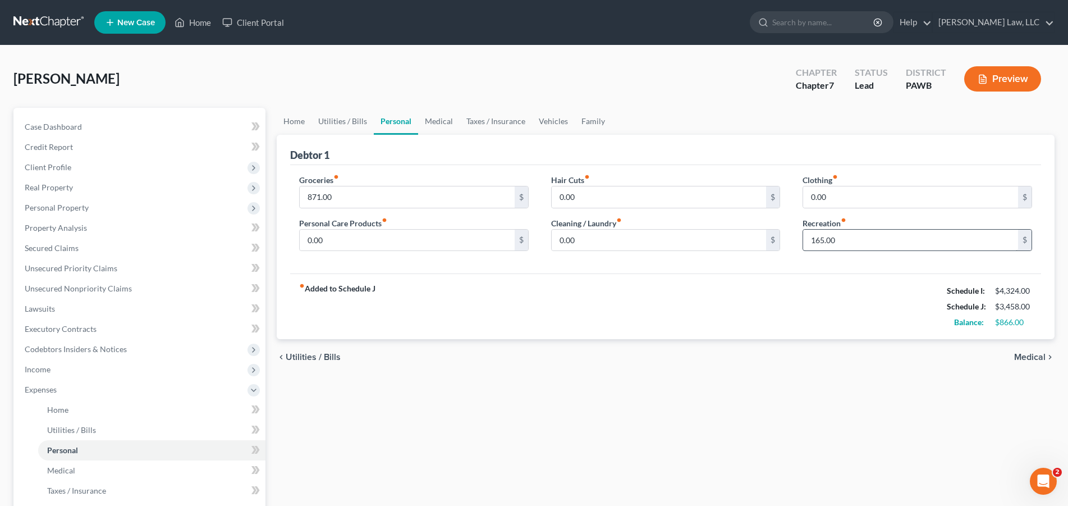
drag, startPoint x: 851, startPoint y: 226, endPoint x: 843, endPoint y: 241, distance: 17.3
click at [843, 241] on div "Recreation fiber_manual_record 165.00 $" at bounding box center [916, 234] width 229 height 34
drag, startPoint x: 843, startPoint y: 241, endPoint x: 870, endPoint y: 244, distance: 27.1
click at [870, 244] on input "165.00" at bounding box center [910, 239] width 215 height 21
type input "300.00"
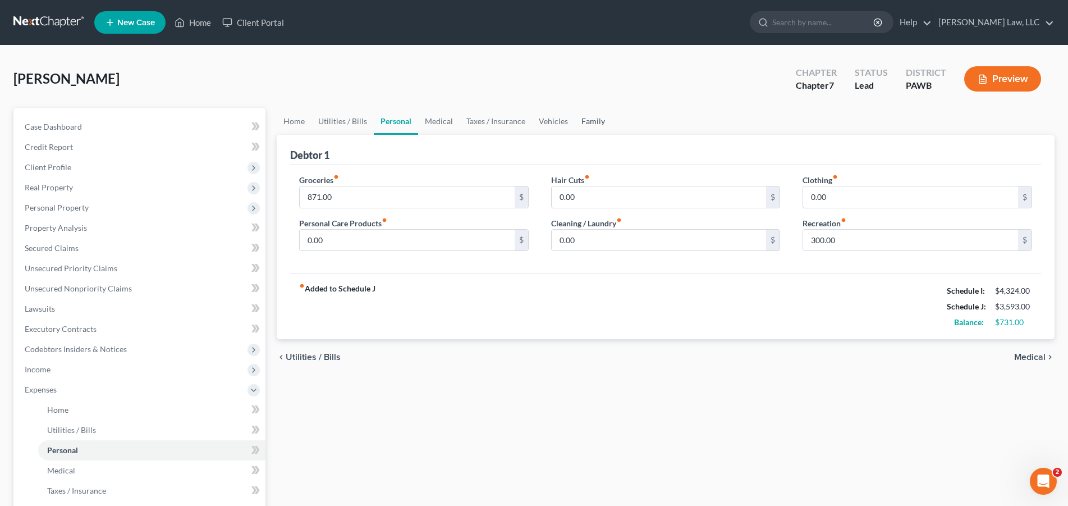
click at [589, 120] on link "Family" at bounding box center [593, 121] width 37 height 27
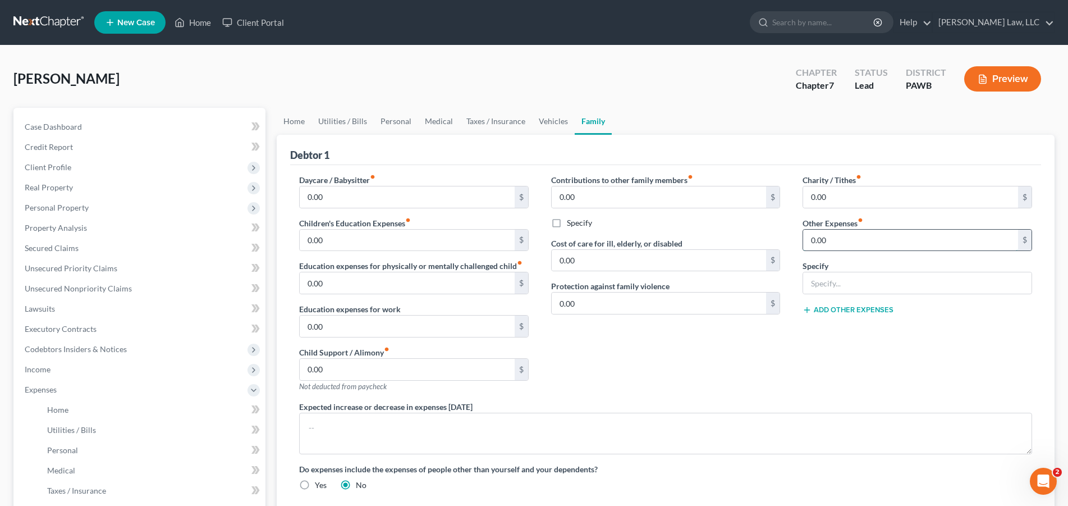
click at [866, 245] on input "0.00" at bounding box center [910, 239] width 215 height 21
type input "357.00"
click at [871, 278] on input "text" at bounding box center [917, 282] width 228 height 21
type input "Pet care"
click at [439, 122] on link "Medical" at bounding box center [439, 121] width 42 height 27
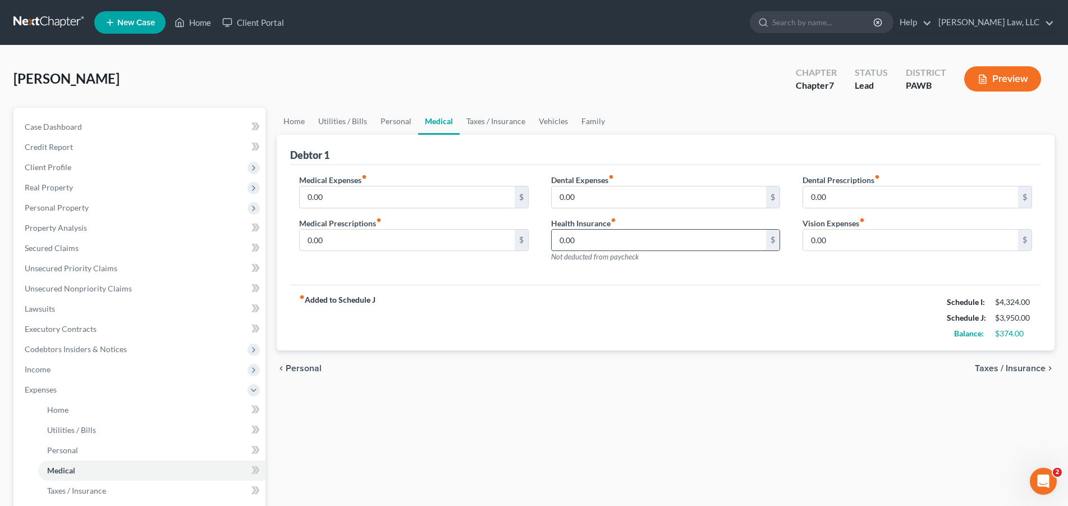
click at [589, 238] on input "0.00" at bounding box center [659, 239] width 215 height 21
type input "176.00"
click at [484, 263] on div "Medical Expenses fiber_manual_record 0.00 $ Medical Prescriptions fiber_manual_…" at bounding box center [414, 223] width 252 height 98
click at [558, 116] on link "Vehicles" at bounding box center [553, 121] width 43 height 27
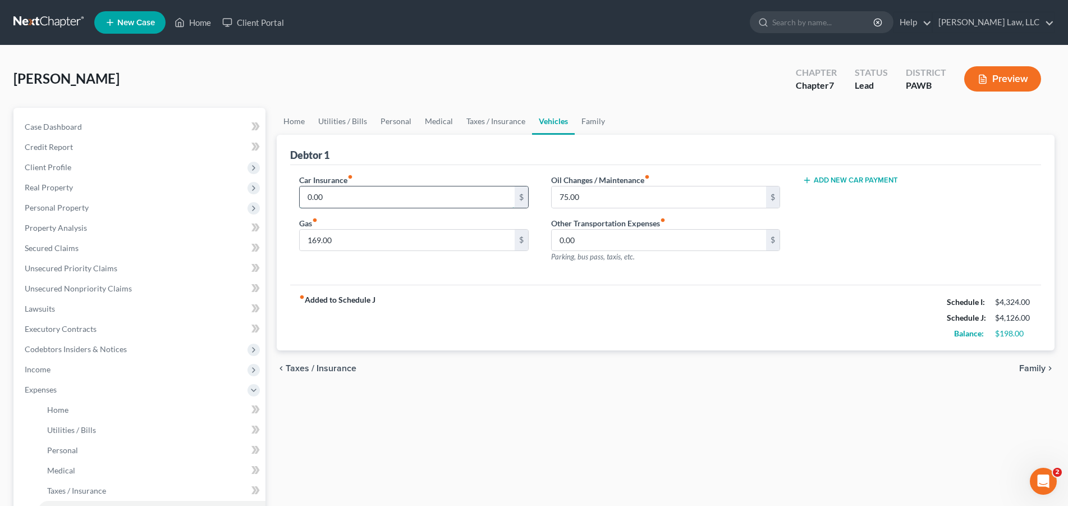
click at [379, 206] on input "0.00" at bounding box center [407, 196] width 215 height 21
type input "70.00"
click at [290, 125] on link "Home" at bounding box center [294, 121] width 35 height 27
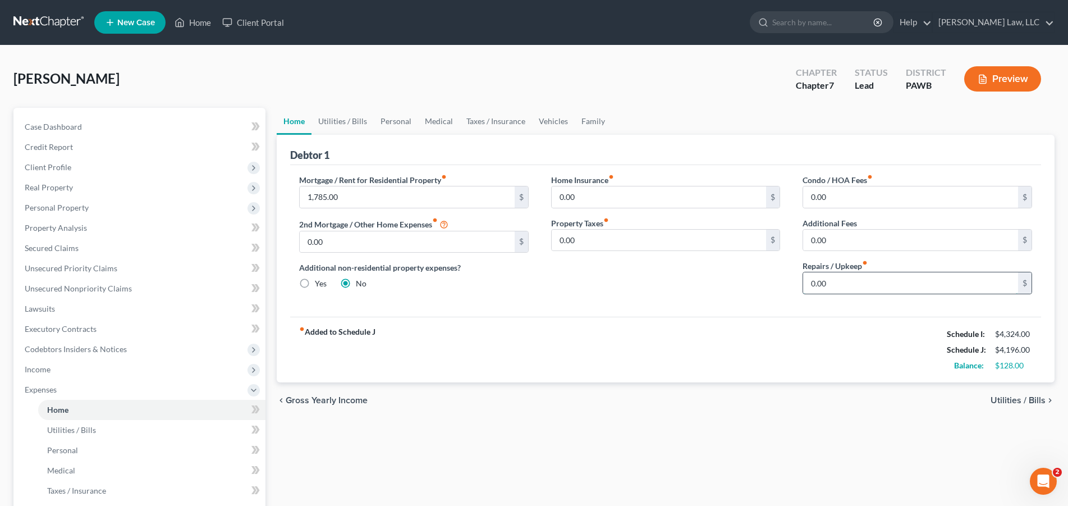
click at [856, 280] on input "0.00" at bounding box center [910, 282] width 215 height 21
type input "104.00"
click at [751, 292] on div "Home Insurance fiber_manual_record 0.00 $ Property Taxes fiber_manual_record 0.…" at bounding box center [666, 238] width 252 height 129
click at [665, 297] on div "Home Insurance fiber_manual_record 0.00 $ Property Taxes fiber_manual_record 0.…" at bounding box center [666, 238] width 252 height 129
click at [442, 117] on link "Medical" at bounding box center [439, 121] width 42 height 27
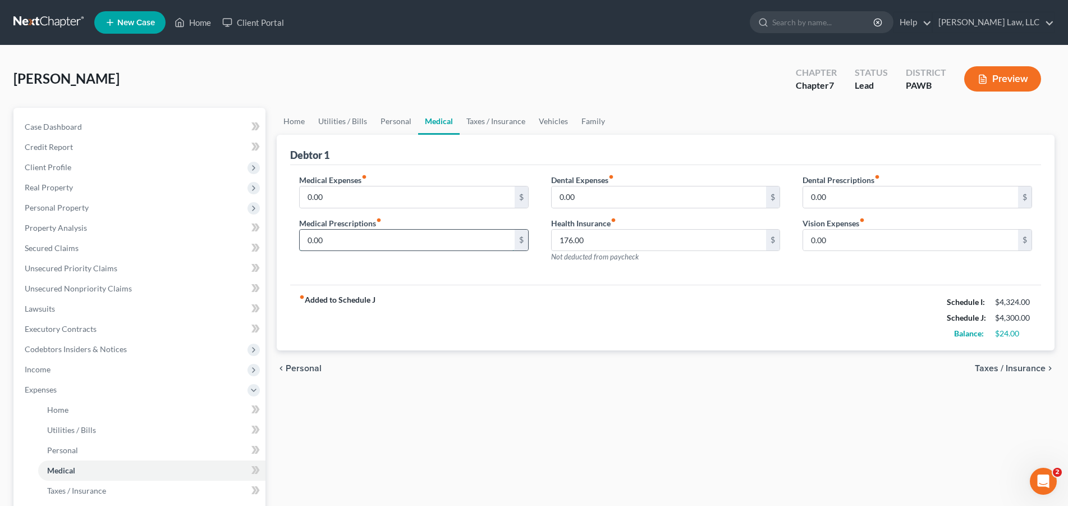
click at [357, 238] on input "0.00" at bounding box center [407, 239] width 215 height 21
type input "28.00"
click at [510, 310] on div "fiber_manual_record Added to Schedule J Schedule I: $4,324.00 Schedule J: $4,32…" at bounding box center [665, 317] width 751 height 66
click at [341, 120] on link "Utilities / Bills" at bounding box center [342, 121] width 62 height 27
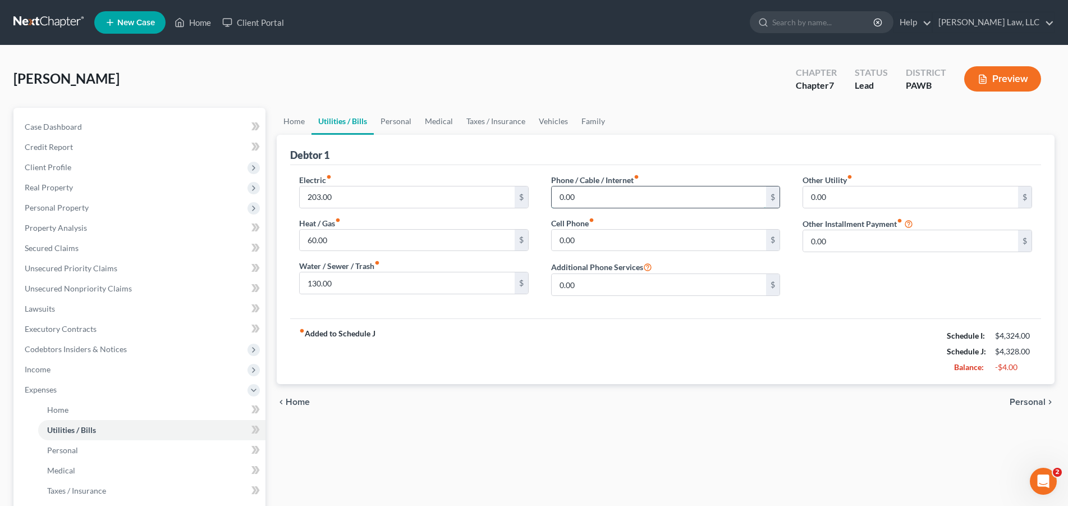
click at [614, 202] on input "0.00" at bounding box center [659, 196] width 215 height 21
type input "133.00"
click at [541, 347] on div "fiber_manual_record Added to Schedule J Schedule I: $4,324.00 Schedule J: $4,46…" at bounding box center [665, 351] width 751 height 66
click at [388, 119] on link "Personal" at bounding box center [396, 121] width 44 height 27
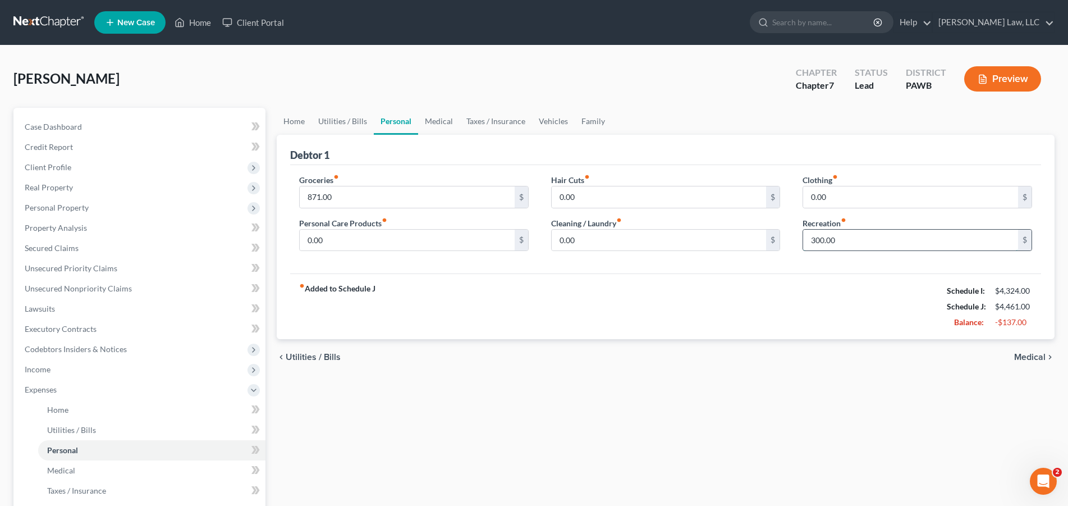
click at [847, 242] on input "300.00" at bounding box center [910, 239] width 215 height 21
type input "200.00"
click at [869, 313] on div "fiber_manual_record Added to Schedule J Schedule I: $4,324.00 Schedule J: $4,36…" at bounding box center [665, 306] width 751 height 66
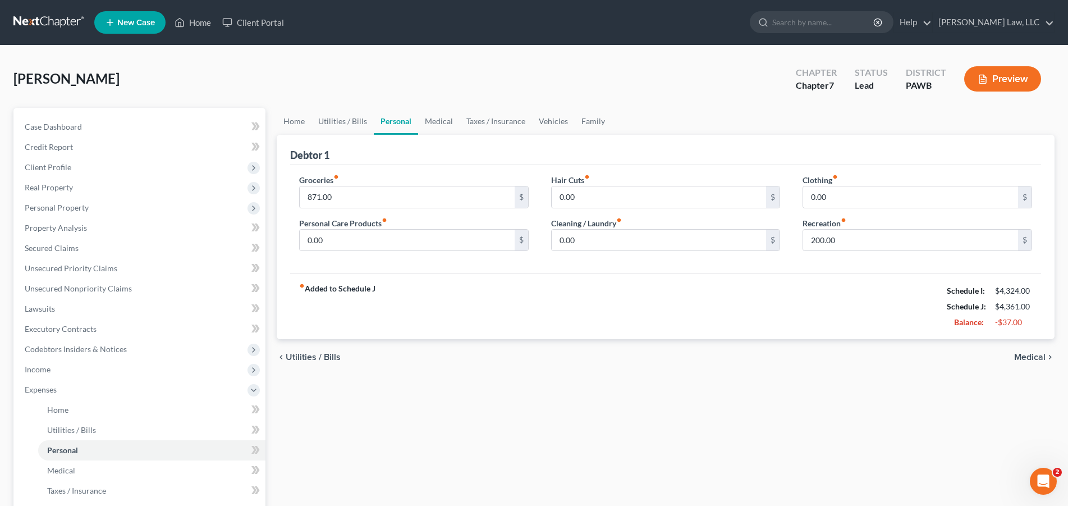
click at [858, 373] on div "chevron_left Utilities / Bills Medical chevron_right" at bounding box center [666, 357] width 778 height 36
click at [85, 205] on span "Personal Property" at bounding box center [57, 208] width 64 height 10
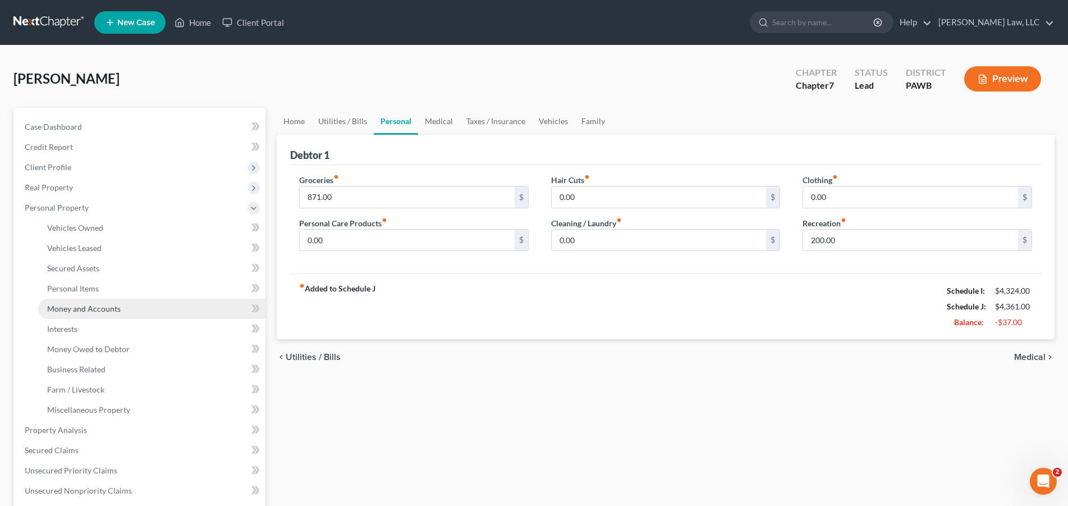
click at [93, 311] on span "Money and Accounts" at bounding box center [84, 309] width 74 height 10
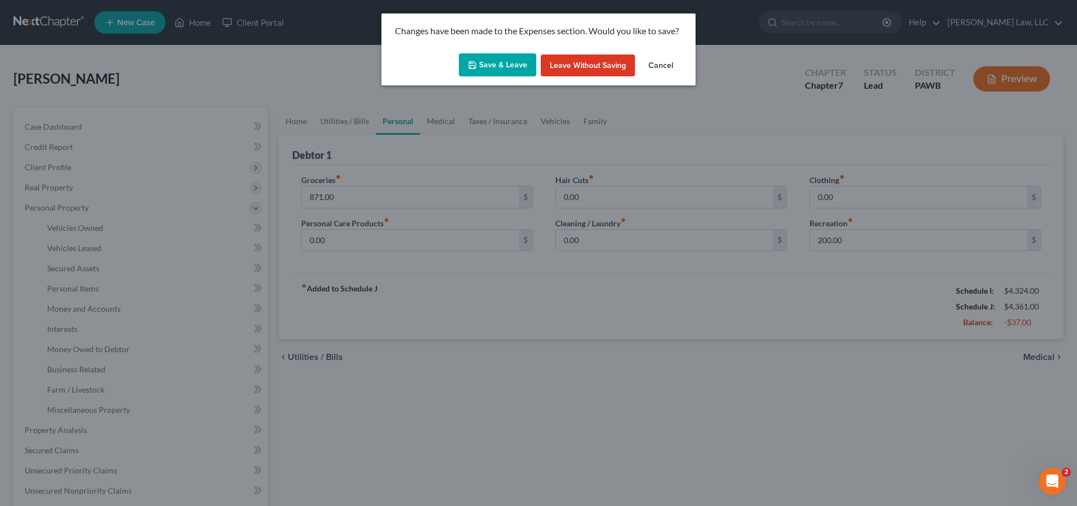
click at [515, 59] on button "Save & Leave" at bounding box center [497, 65] width 77 height 24
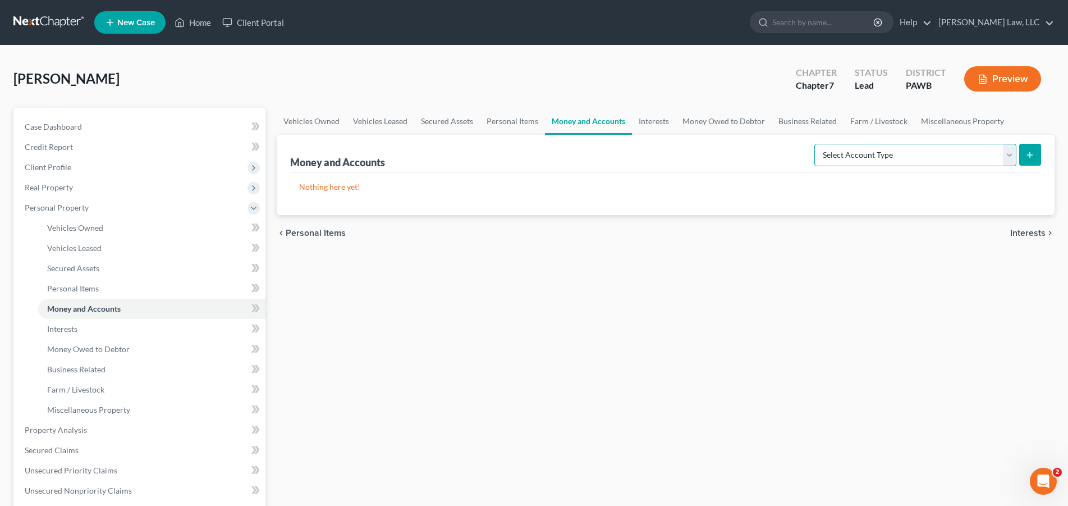
click at [814, 144] on select "Select Account Type Brokerage Cash on Hand Certificates of Deposit Checking Acc…" at bounding box center [915, 155] width 202 height 22
select select "other"
click option "Other (Credit Union, Health Savings Account, etc)" at bounding box center [0, 0] width 0 height 0
click at [1031, 155] on line "submit" at bounding box center [1029, 155] width 5 height 0
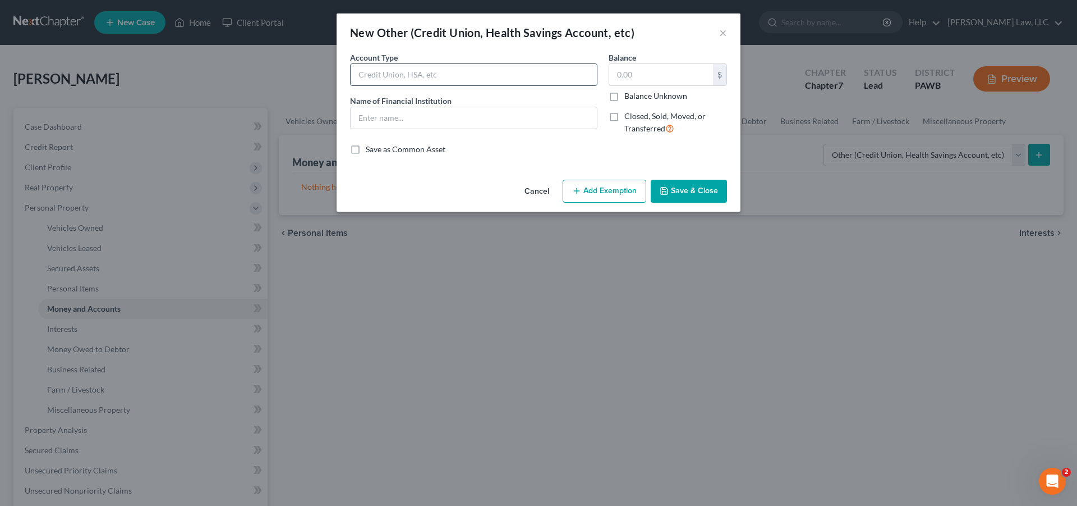
click at [423, 79] on input "text" at bounding box center [474, 74] width 246 height 21
type input "Southwest Communities FCU"
drag, startPoint x: 469, startPoint y: 74, endPoint x: 341, endPoint y: 76, distance: 128.0
click at [351, 76] on input "Southwest Communities FCU" at bounding box center [474, 74] width 246 height 21
click at [412, 122] on input "text" at bounding box center [474, 117] width 246 height 21
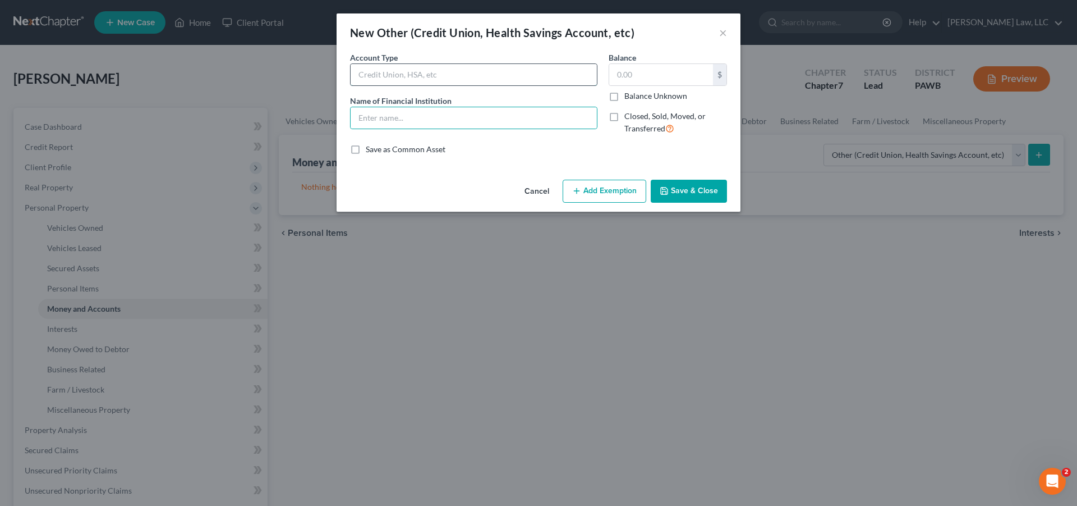
click at [385, 74] on input "text" at bounding box center [474, 74] width 246 height 21
click at [388, 122] on input "text" at bounding box center [474, 117] width 246 height 21
paste input "Southwest Communities FCU"
type input "Southwest Communities FCU"
click at [383, 74] on input "text" at bounding box center [474, 74] width 246 height 21
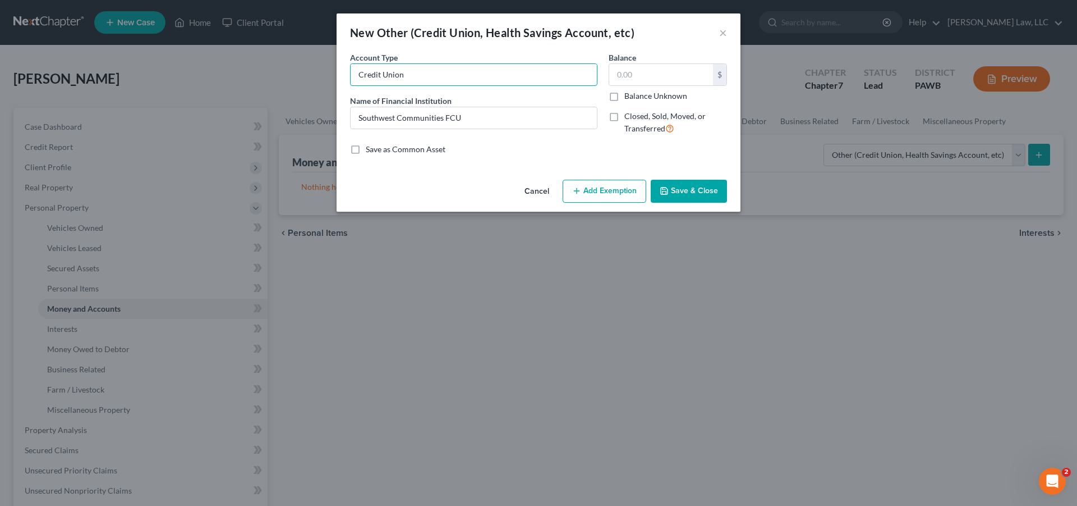
type input "Credit Union"
click at [715, 200] on button "Save & Close" at bounding box center [689, 192] width 76 height 24
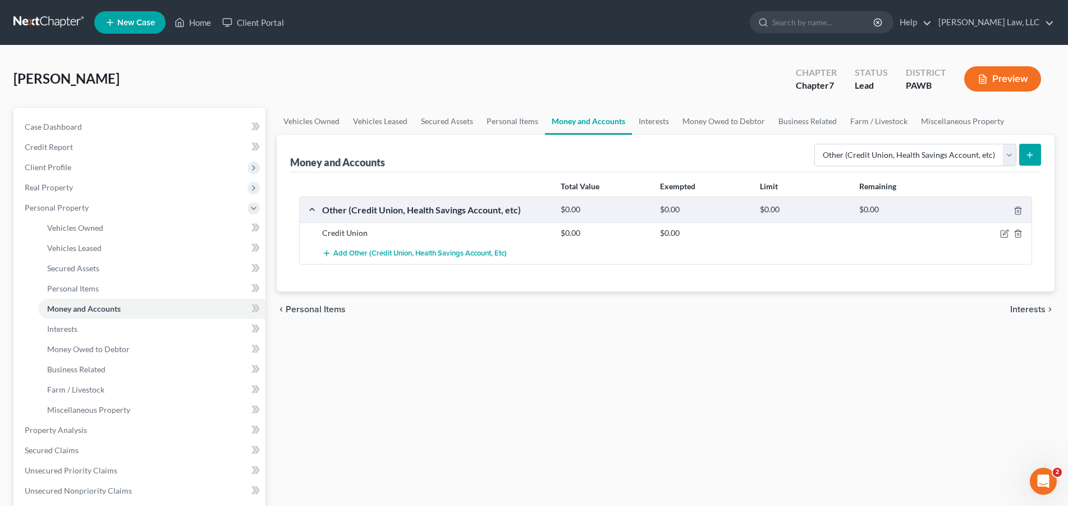
click at [1036, 155] on button "submit" at bounding box center [1030, 155] width 22 height 22
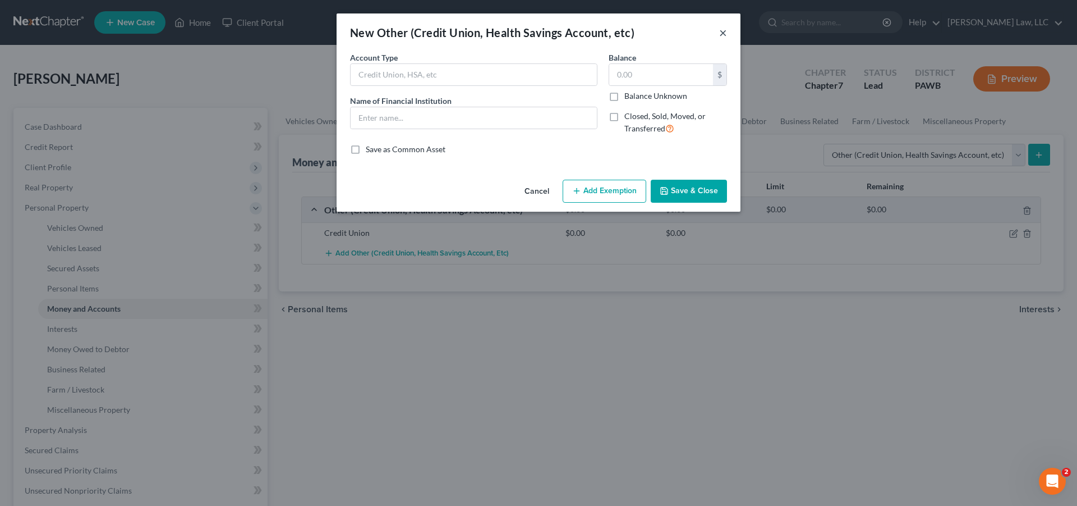
click at [727, 28] on button "×" at bounding box center [723, 32] width 8 height 13
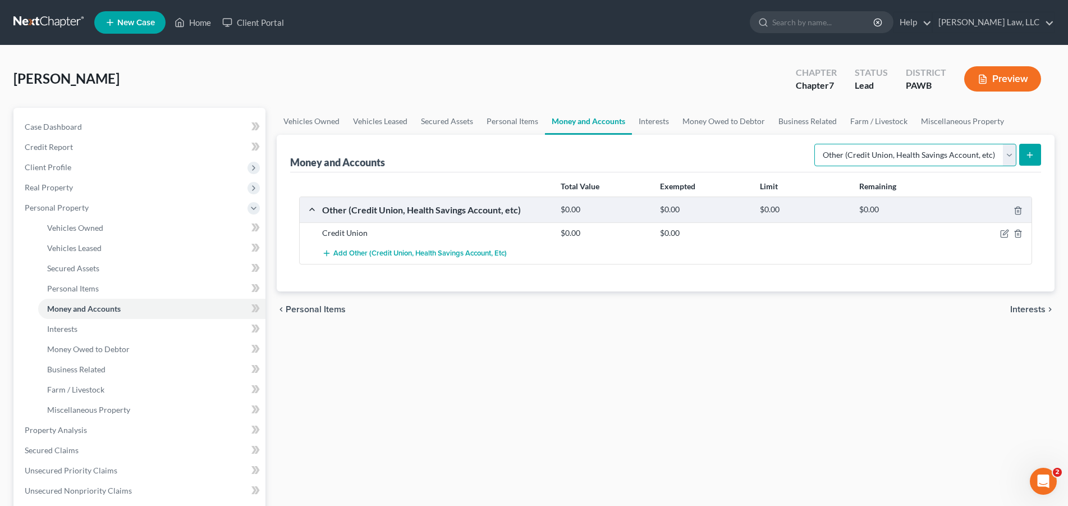
click at [814, 144] on select "Select Account Type Brokerage Cash on Hand Certificates of Deposit Checking Acc…" at bounding box center [915, 155] width 202 height 22
select select "checking"
click option "Checking Account" at bounding box center [0, 0] width 0 height 0
click at [1031, 158] on icon "submit" at bounding box center [1029, 154] width 9 height 9
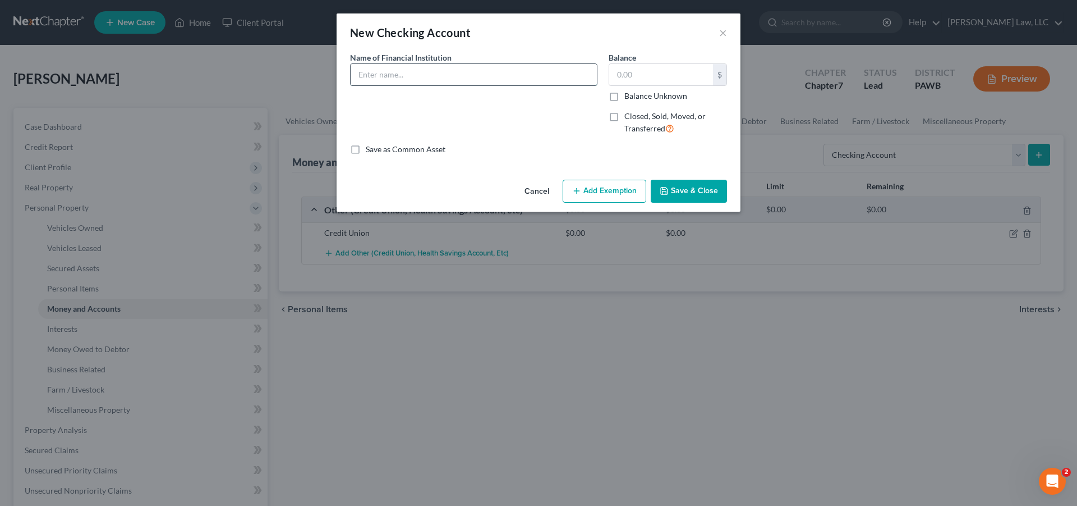
click at [418, 76] on input "text" at bounding box center [474, 74] width 246 height 21
type input "c"
type input "CFS Bank"
click at [706, 190] on button "Save & Close" at bounding box center [689, 192] width 76 height 24
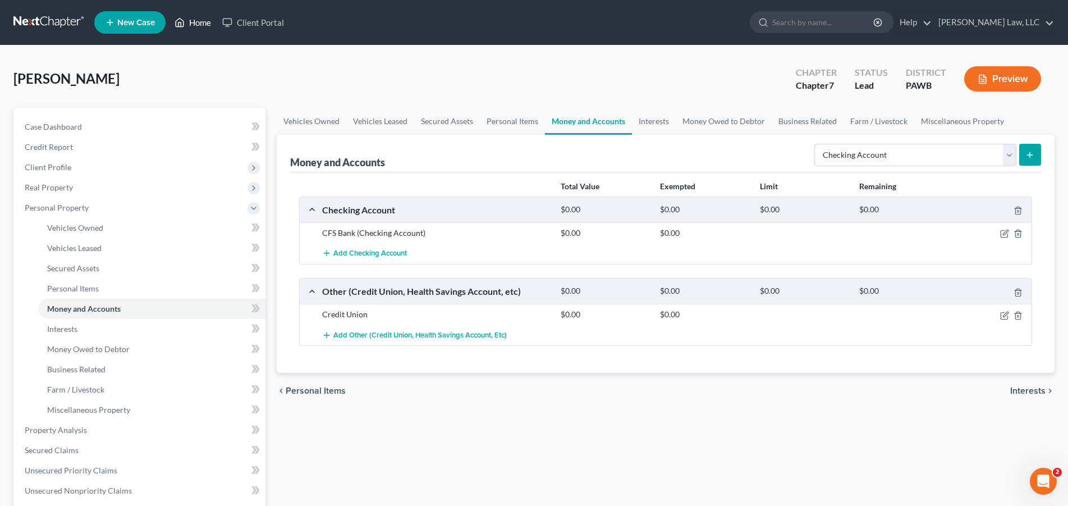
click at [194, 22] on link "Home" at bounding box center [193, 22] width 48 height 20
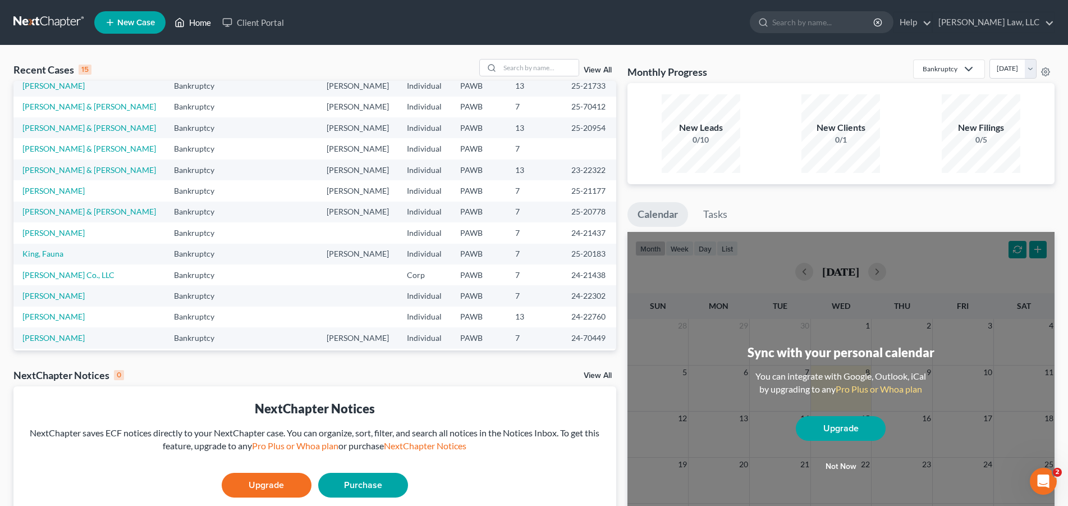
scroll to position [77, 0]
